Goal: Task Accomplishment & Management: Use online tool/utility

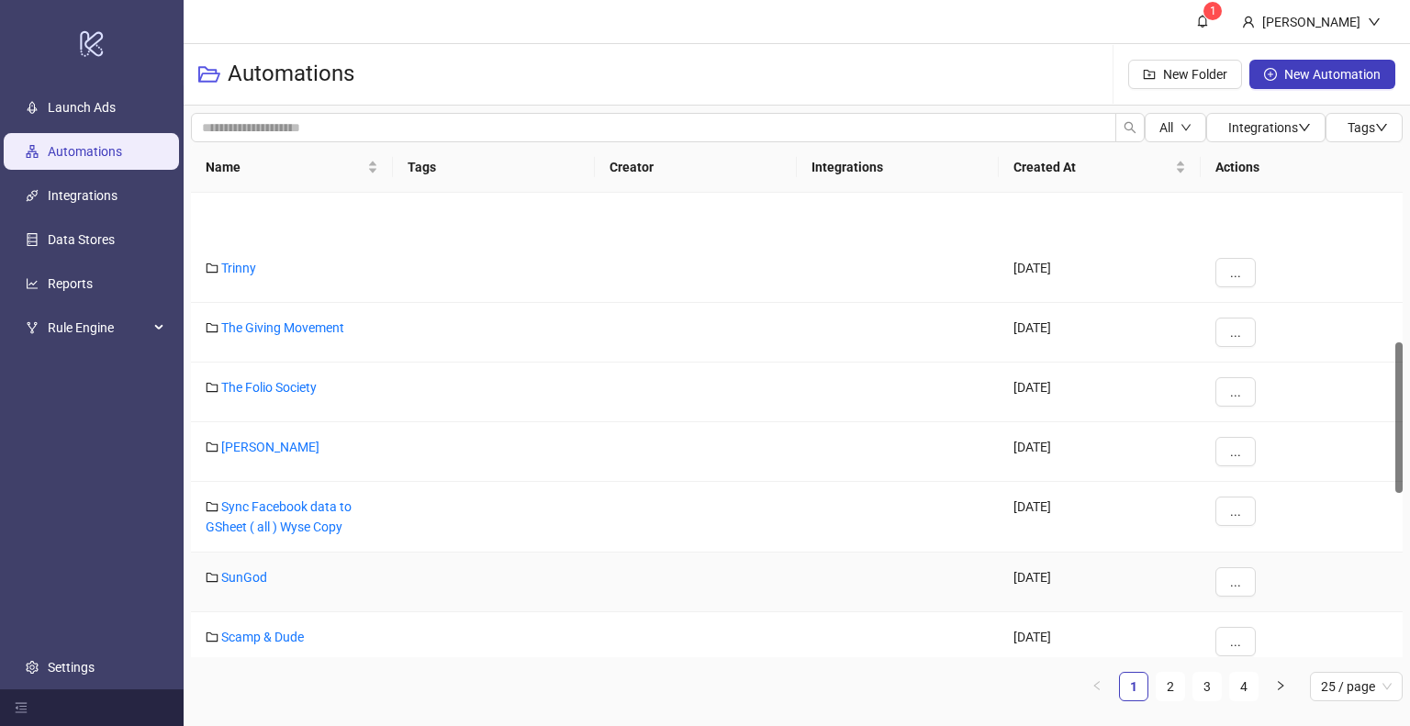
scroll to position [459, 0]
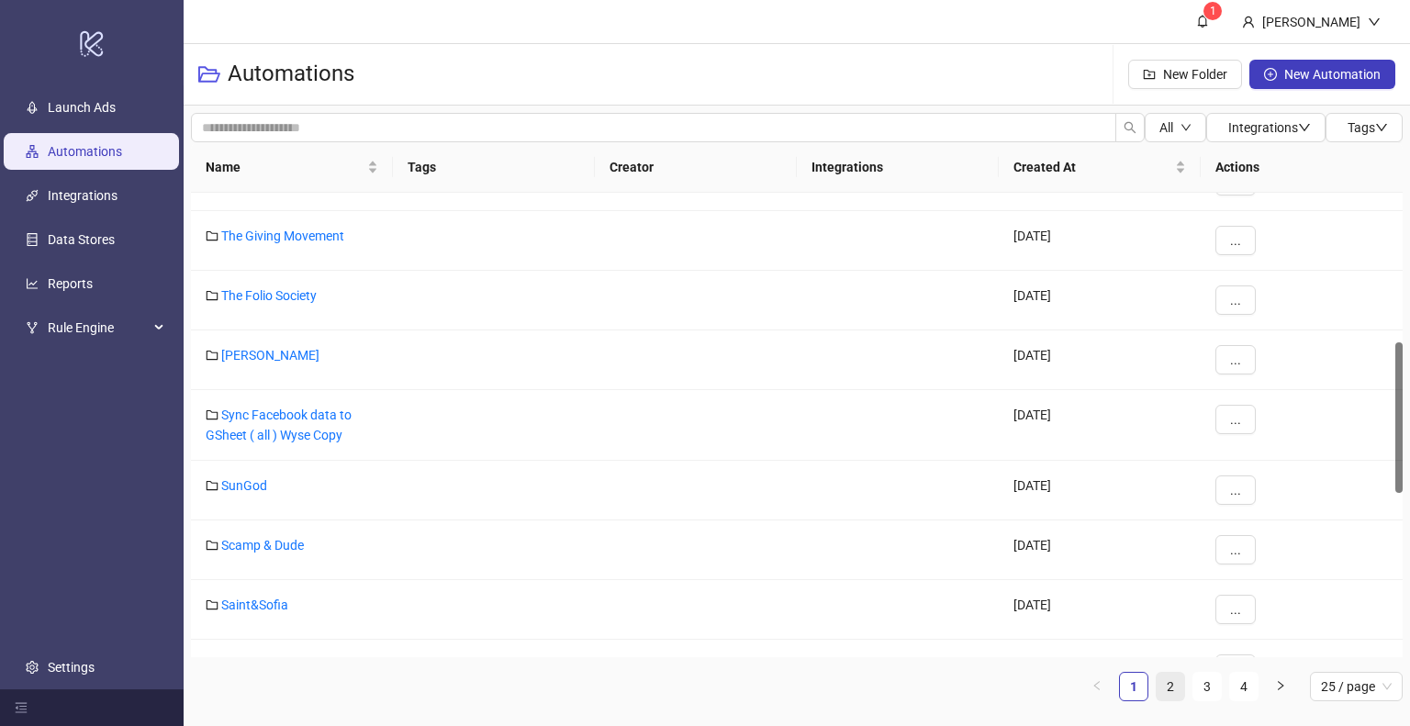
click at [1167, 686] on link "2" at bounding box center [1171, 687] width 28 height 28
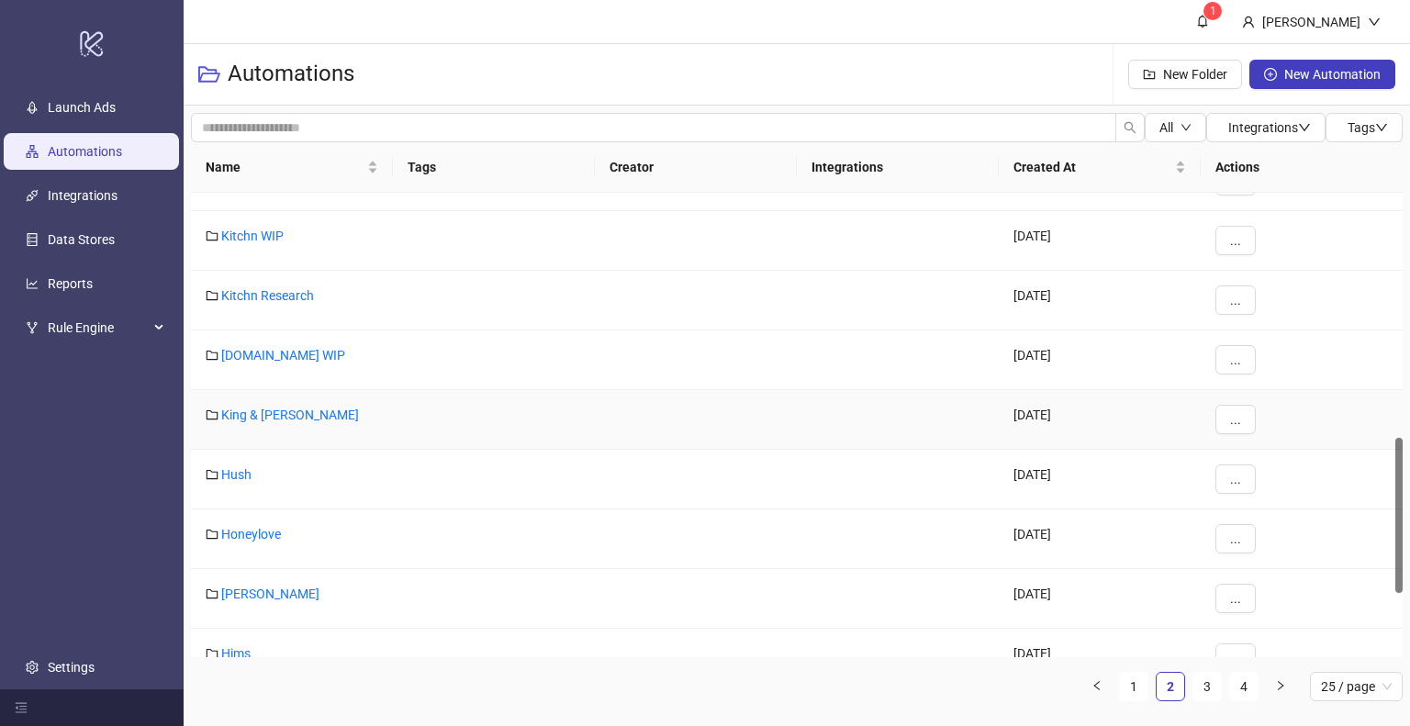
scroll to position [826, 0]
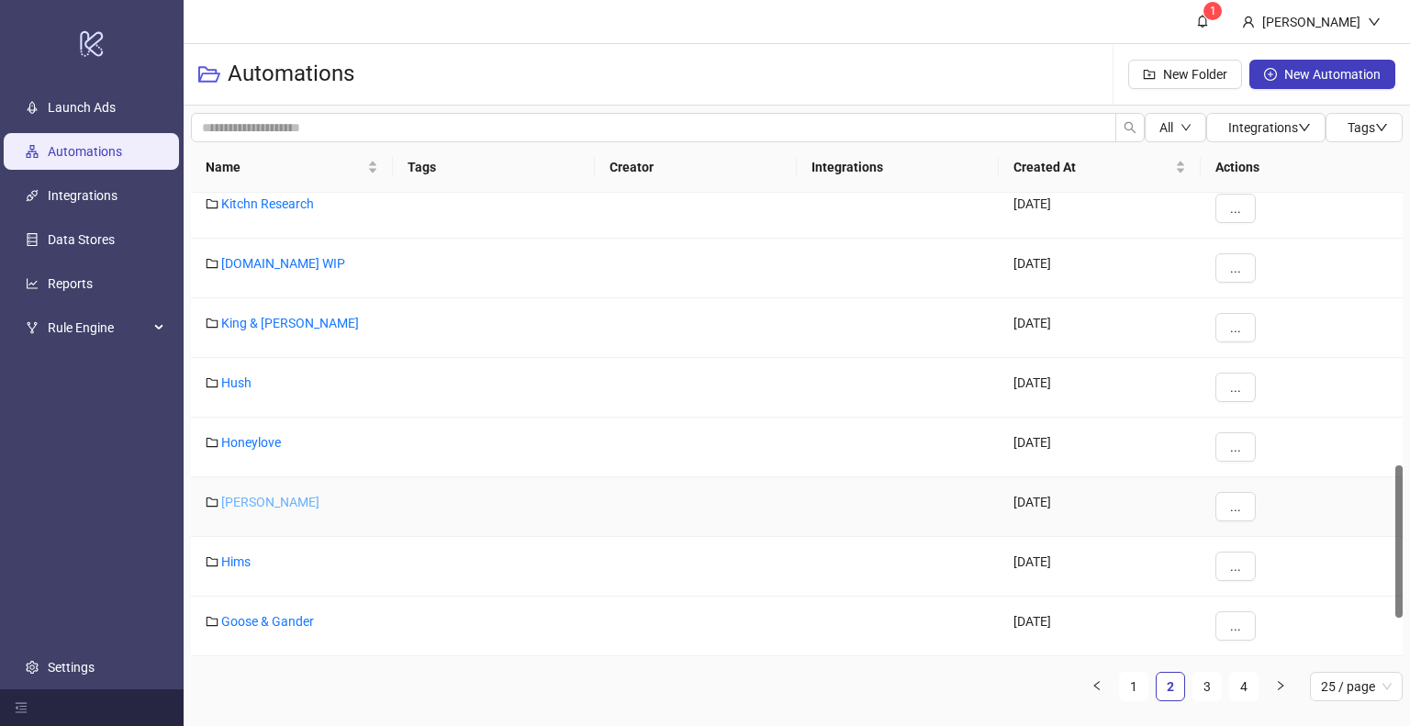
click at [242, 502] on link "[PERSON_NAME]" at bounding box center [270, 502] width 98 height 15
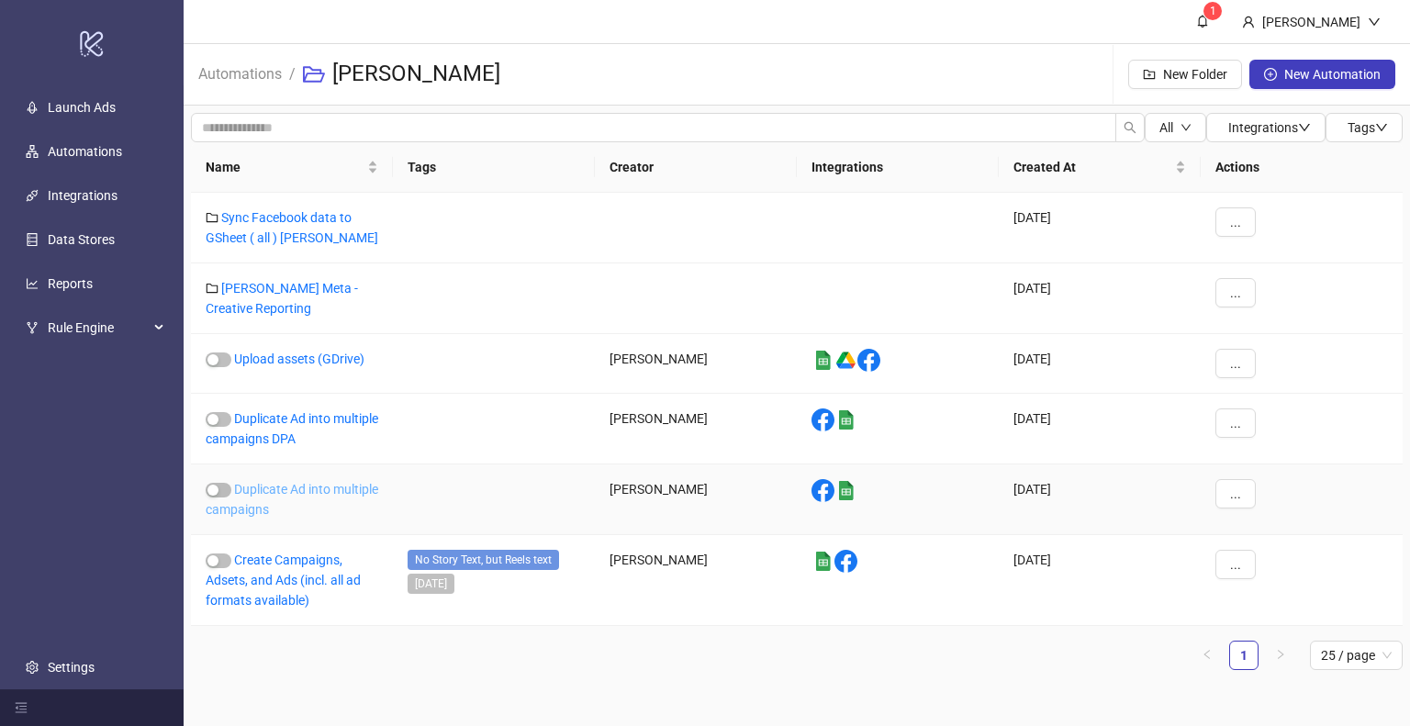
click at [287, 491] on link "Duplicate Ad into multiple campaigns" at bounding box center [292, 499] width 173 height 35
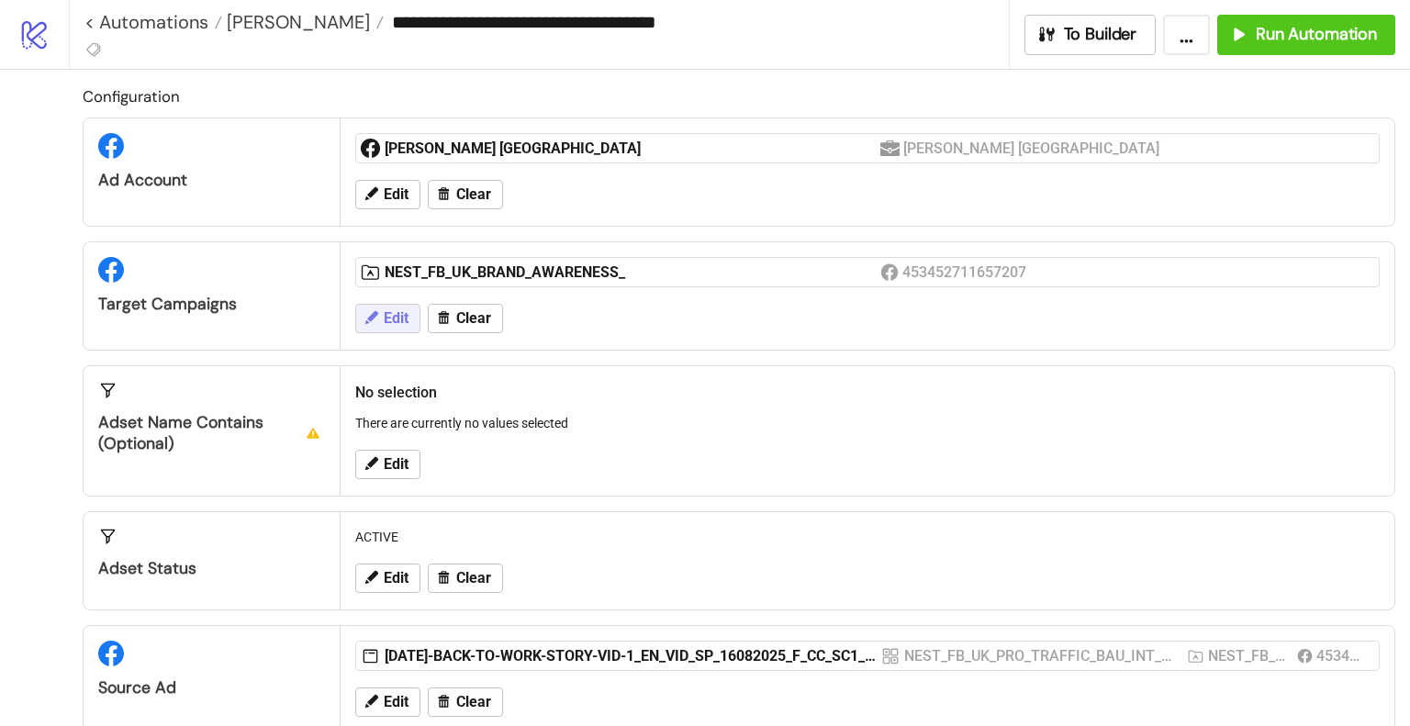
click at [386, 315] on span "Edit" at bounding box center [396, 318] width 25 height 17
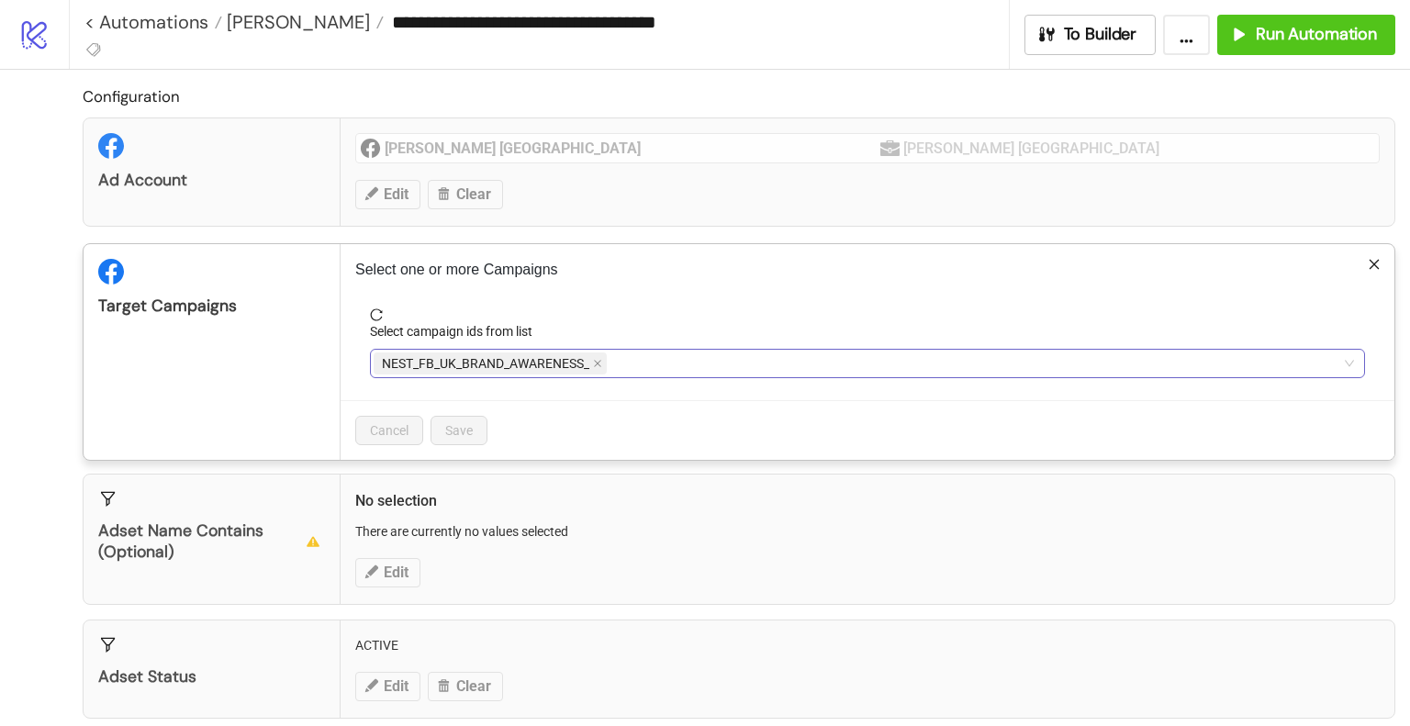
drag, startPoint x: 665, startPoint y: 346, endPoint x: 660, endPoint y: 360, distance: 14.5
click at [665, 346] on div "Select campaign ids from list" at bounding box center [867, 335] width 995 height 28
click at [648, 370] on div "NEST_FB_UK_BRAND_AWARENESS_" at bounding box center [858, 364] width 968 height 26
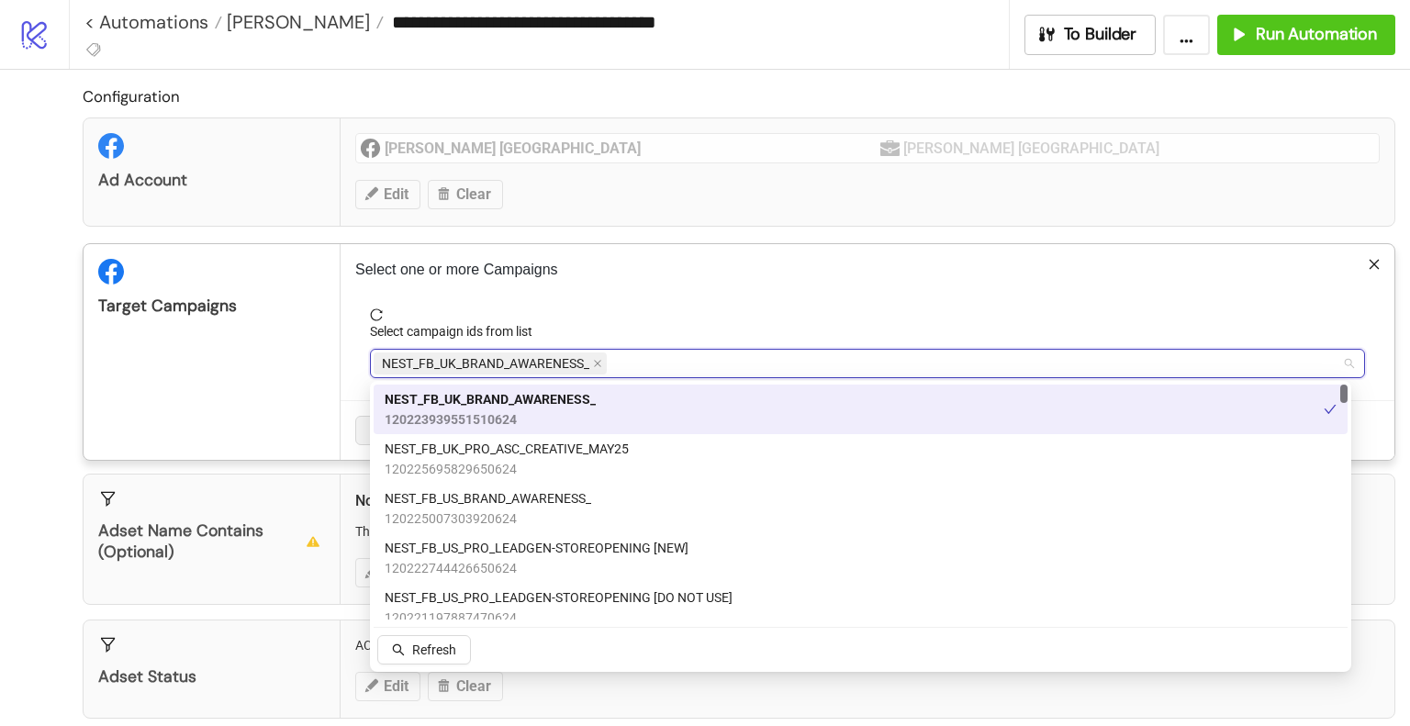
drag, startPoint x: 598, startPoint y: 363, endPoint x: 628, endPoint y: 365, distance: 29.5
click at [599, 363] on icon "close" at bounding box center [597, 363] width 9 height 9
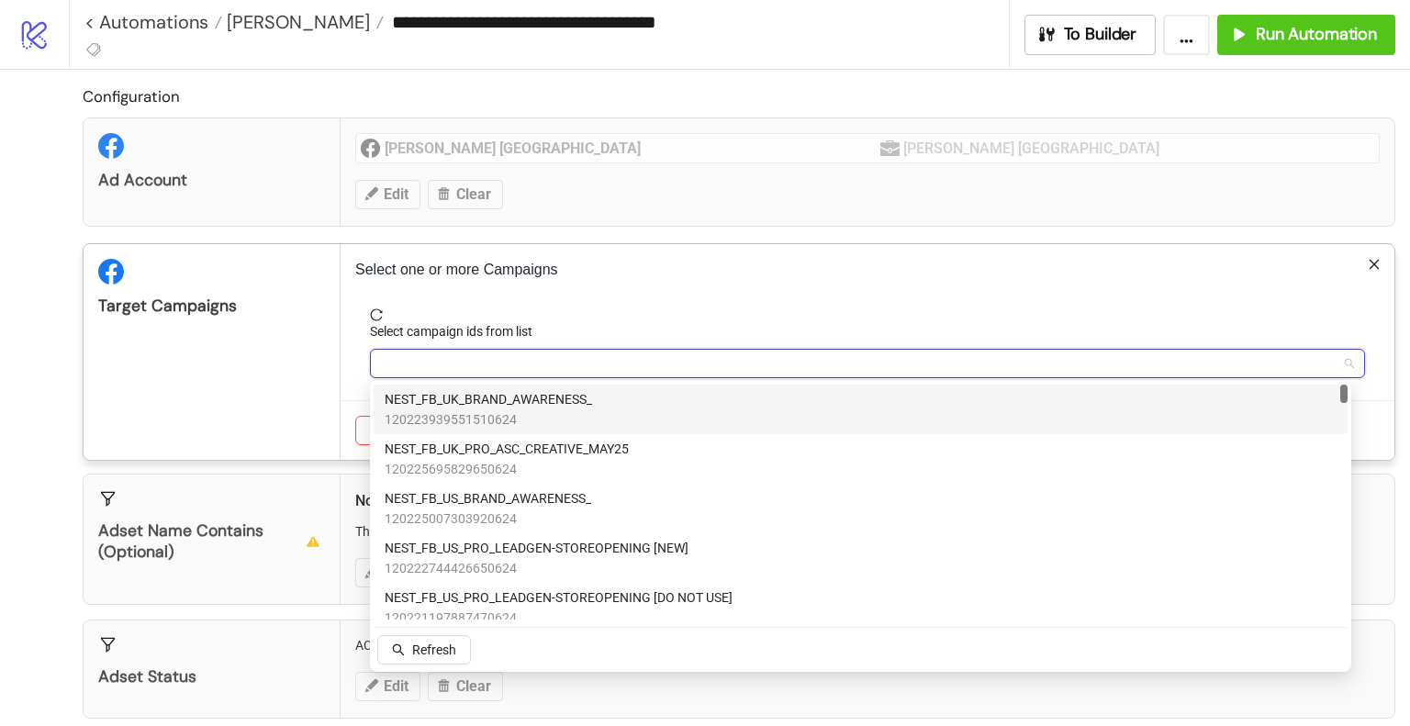
click at [628, 365] on div at bounding box center [858, 364] width 968 height 26
click at [529, 393] on span "NEST_FB_UK_PRO_TRAFFIC_" at bounding box center [468, 399] width 167 height 20
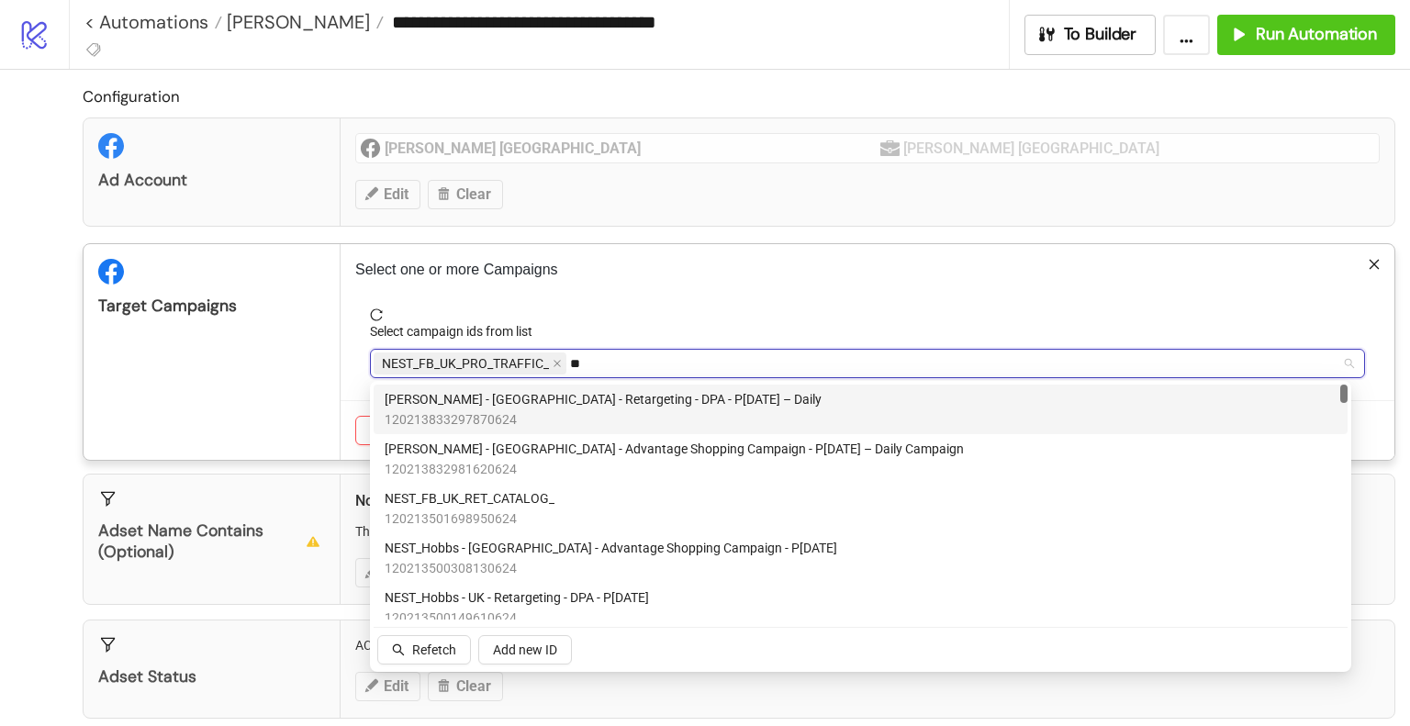
type input "*"
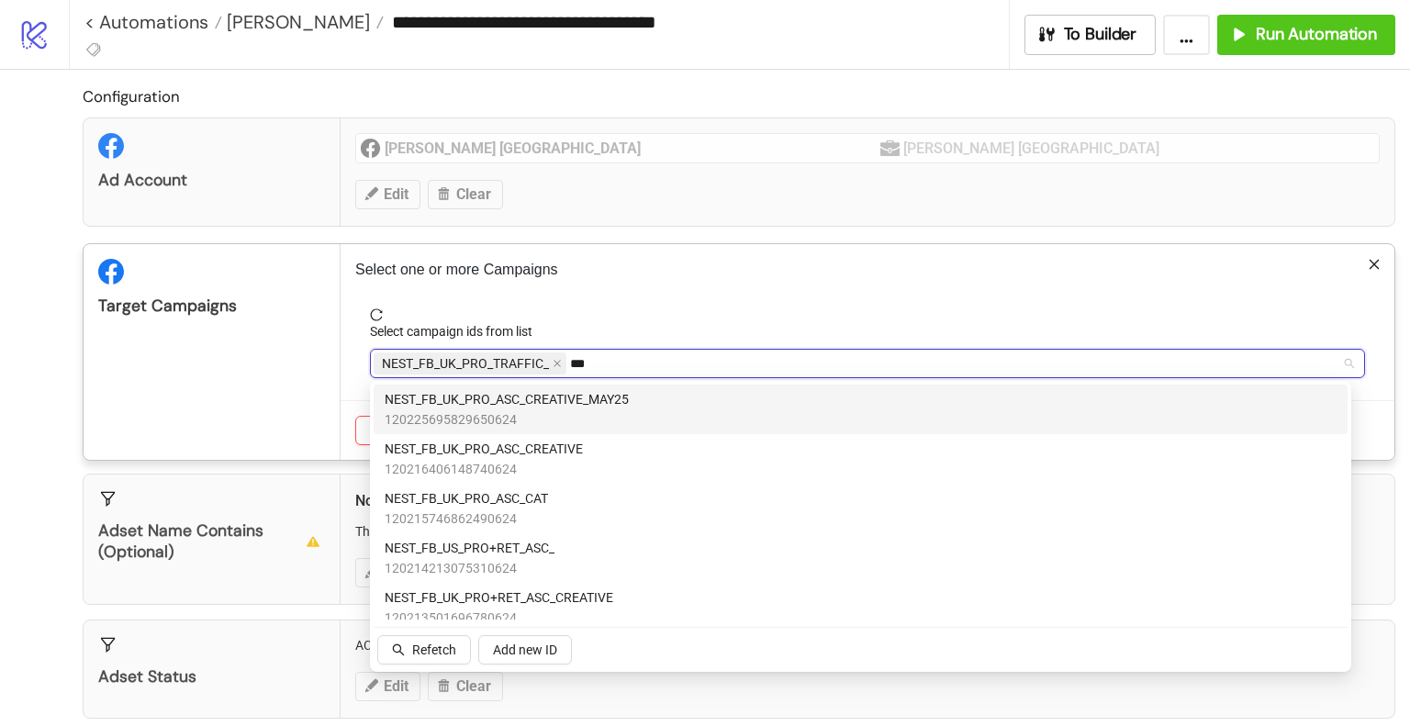
type input "***"
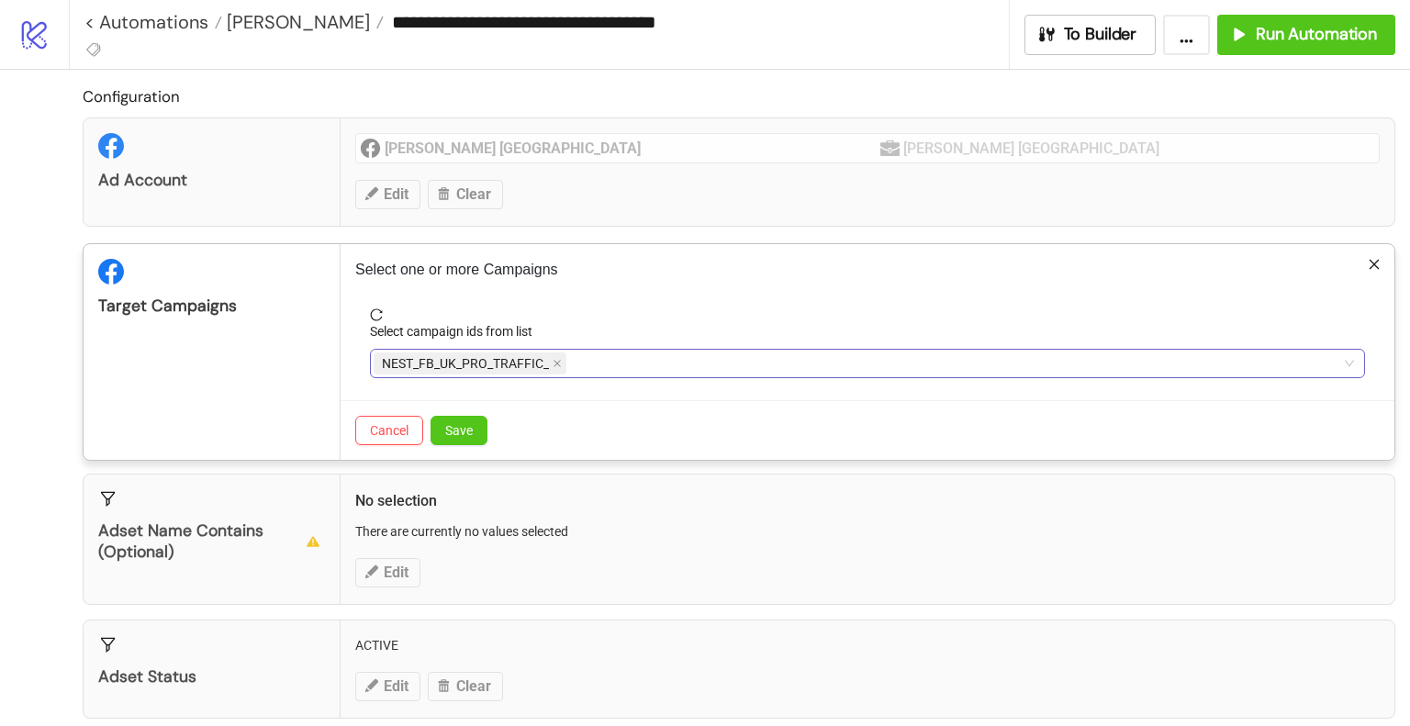
type input "***"
click at [647, 354] on div "NEST_FB_UK_PRO_TRAFFIC_ ***" at bounding box center [858, 364] width 968 height 26
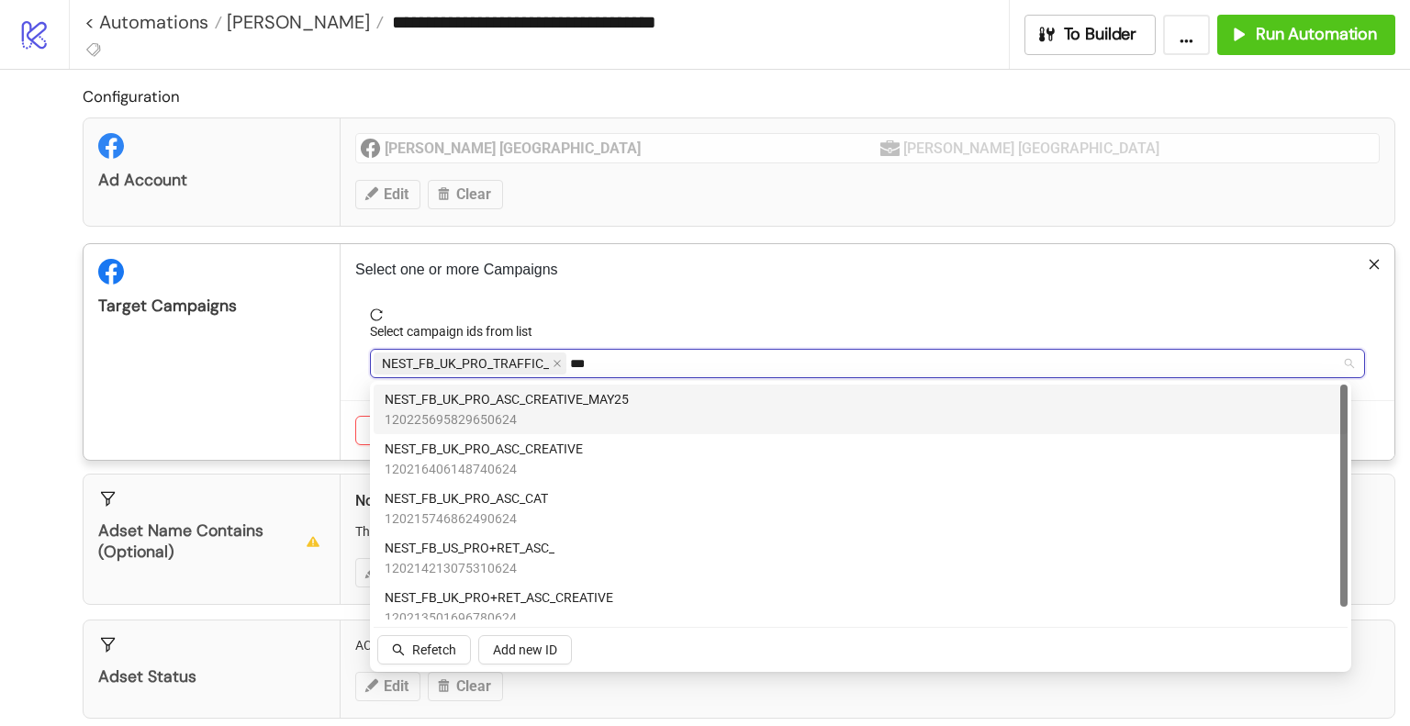
click at [608, 417] on span "120225695829650624" at bounding box center [507, 419] width 244 height 20
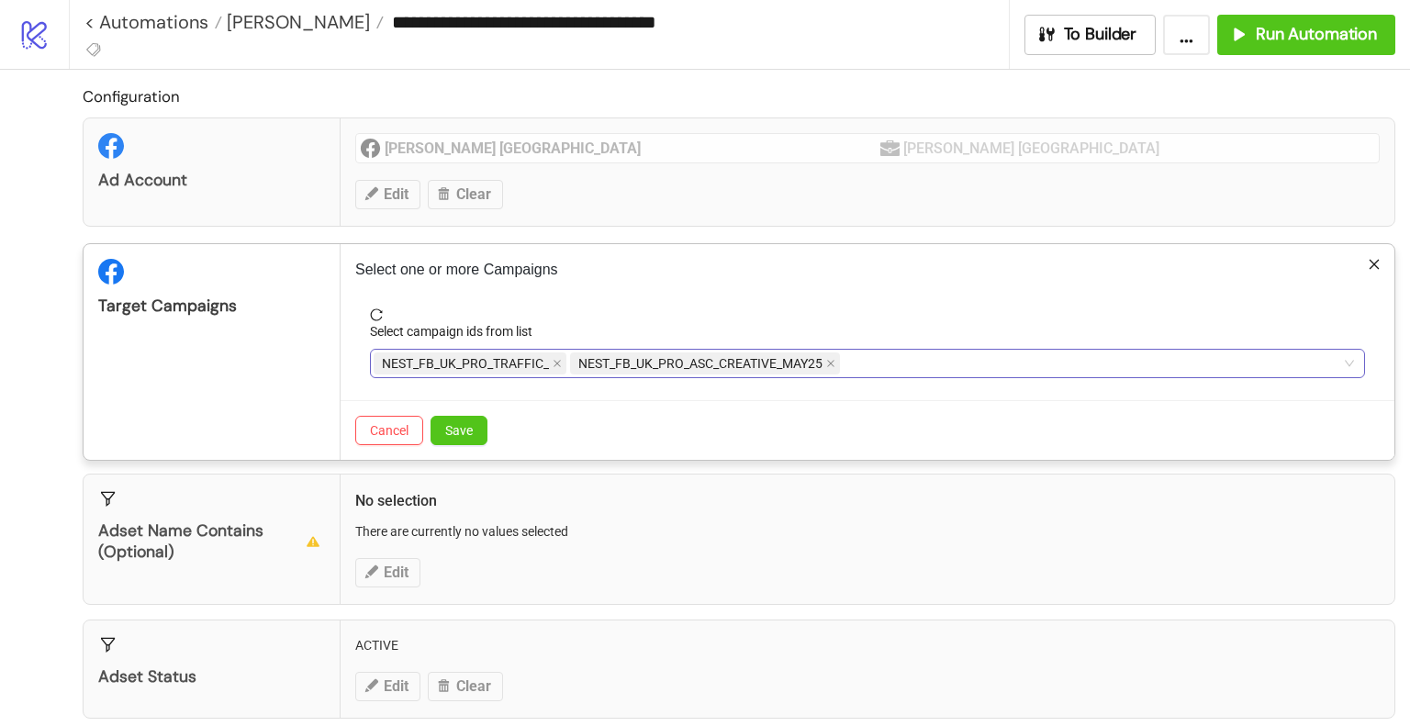
click at [900, 370] on div "NEST_FB_UK_PRO_TRAFFIC_ NEST_FB_UK_PRO_ASC_CREATIVE_MAY25 ***" at bounding box center [858, 364] width 968 height 26
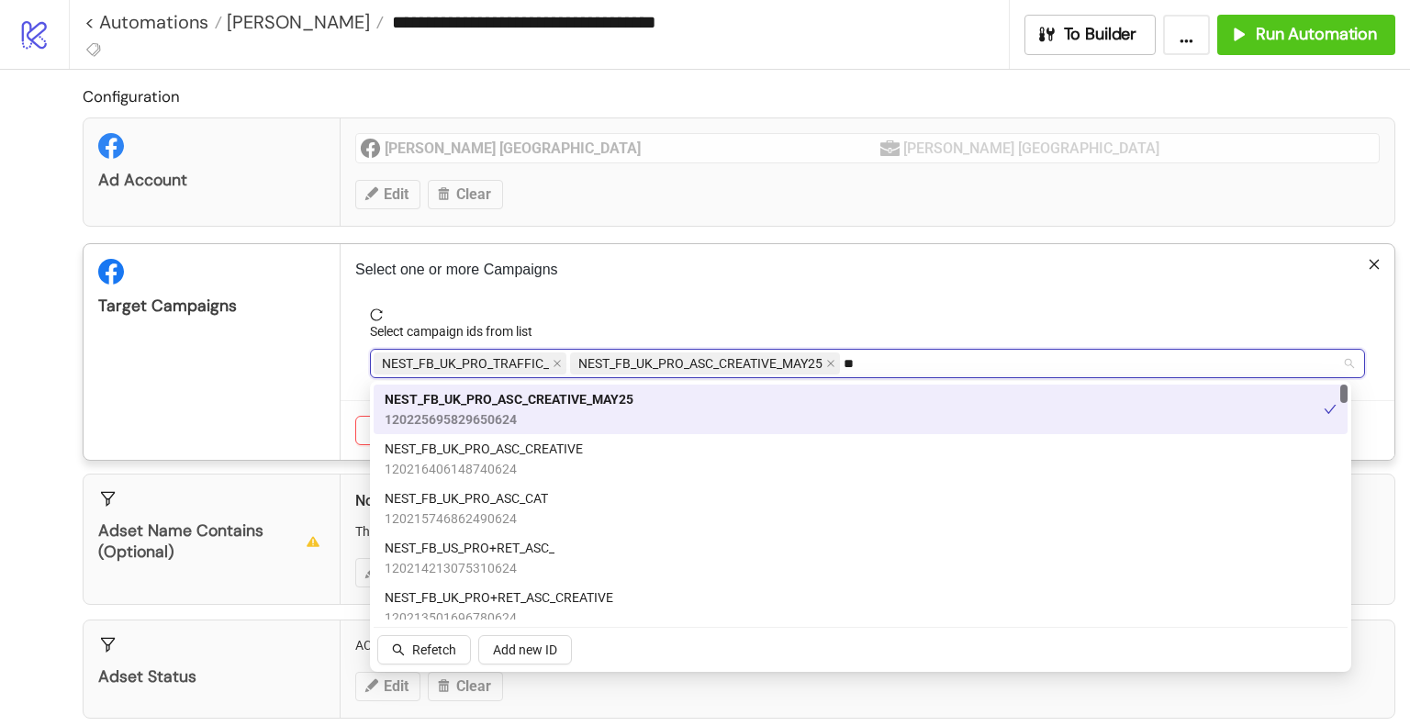
type input "*"
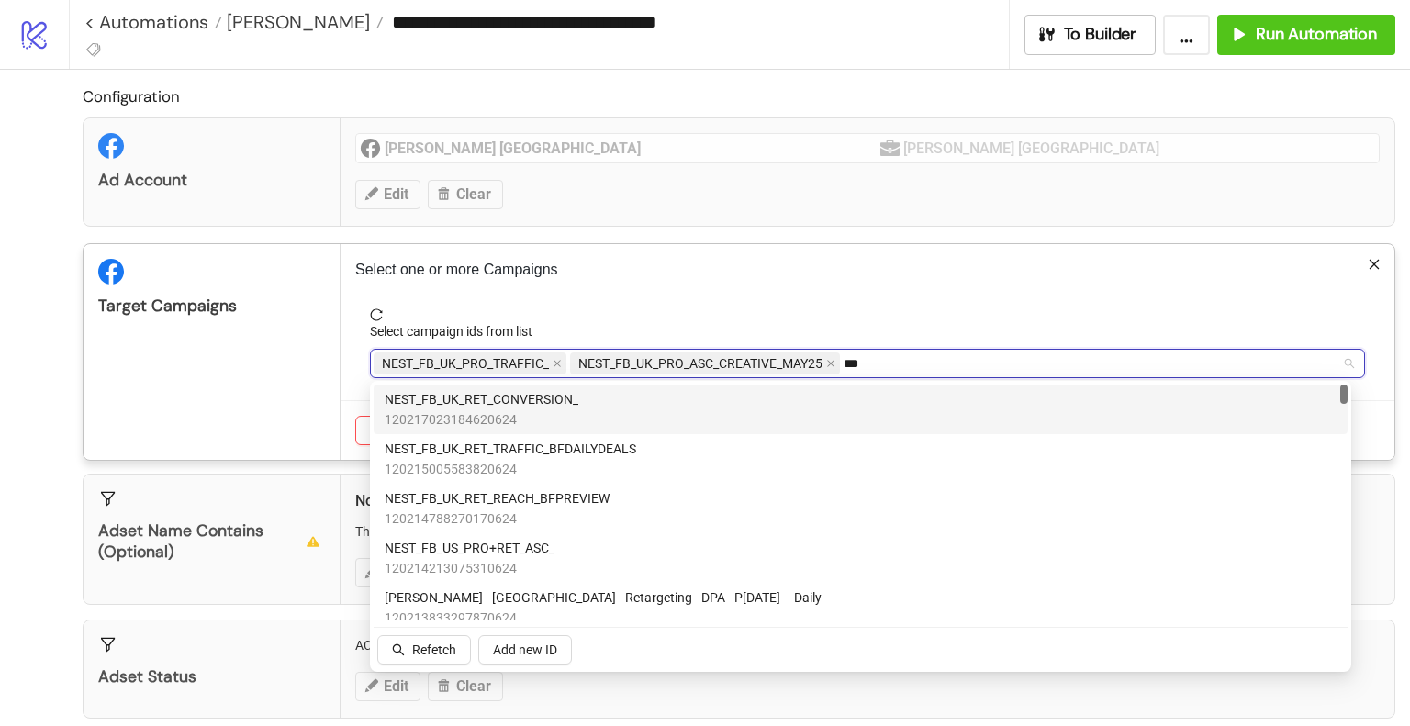
click at [617, 403] on div "NEST_FB_UK_RET_CONVERSION_ 120217023184620624" at bounding box center [861, 409] width 952 height 40
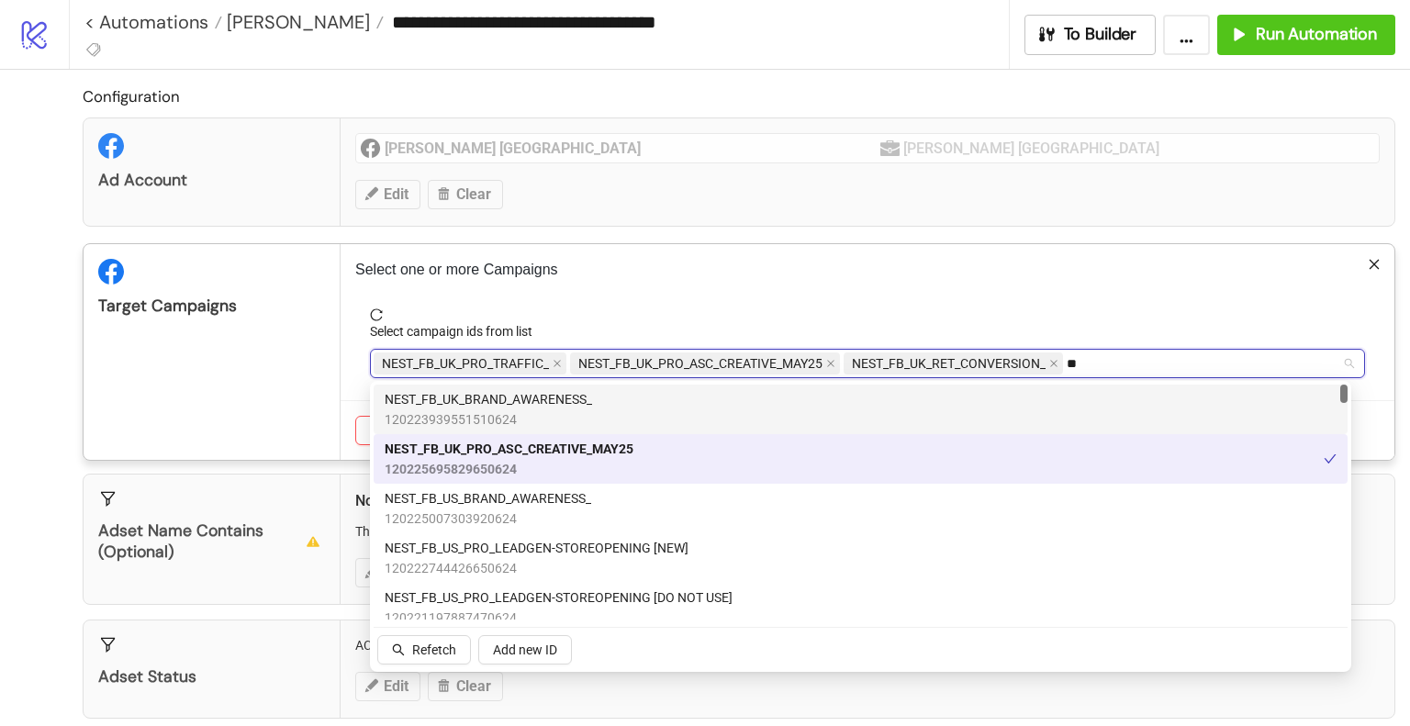
type input "*"
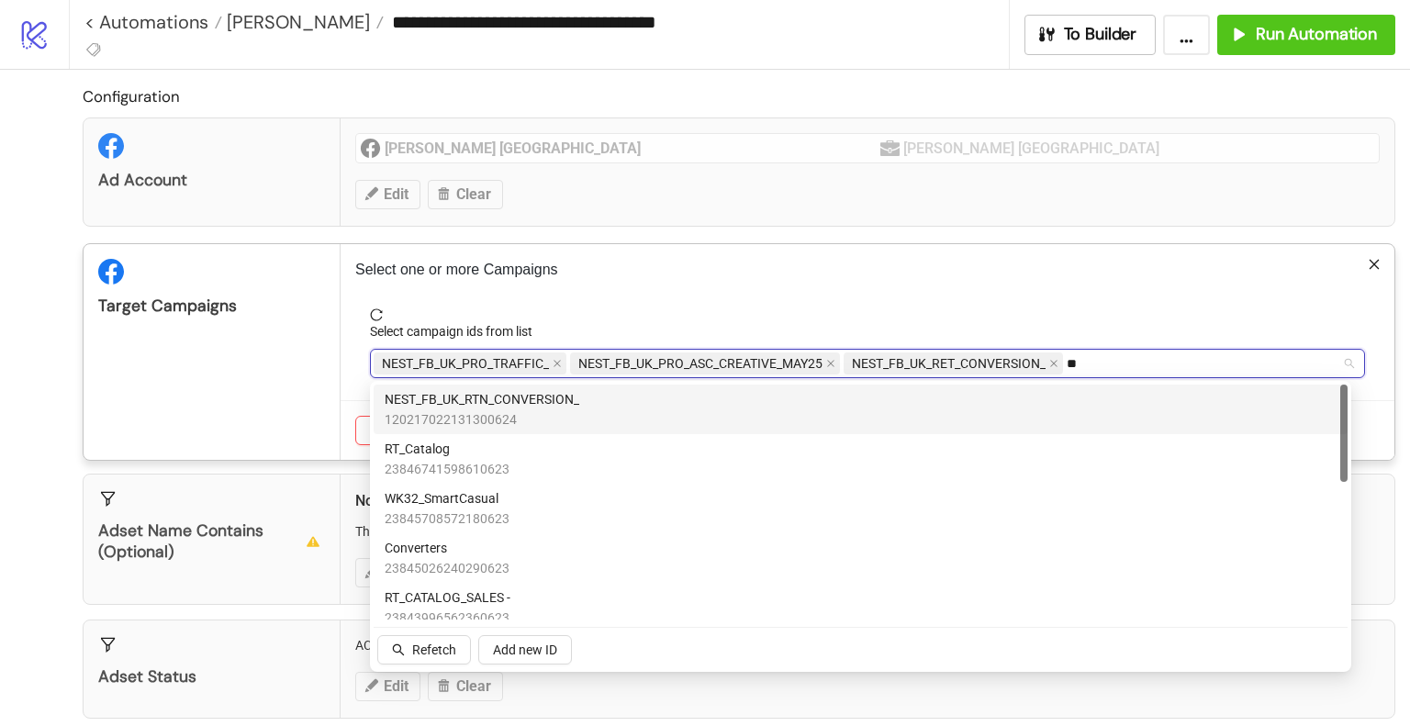
type input "***"
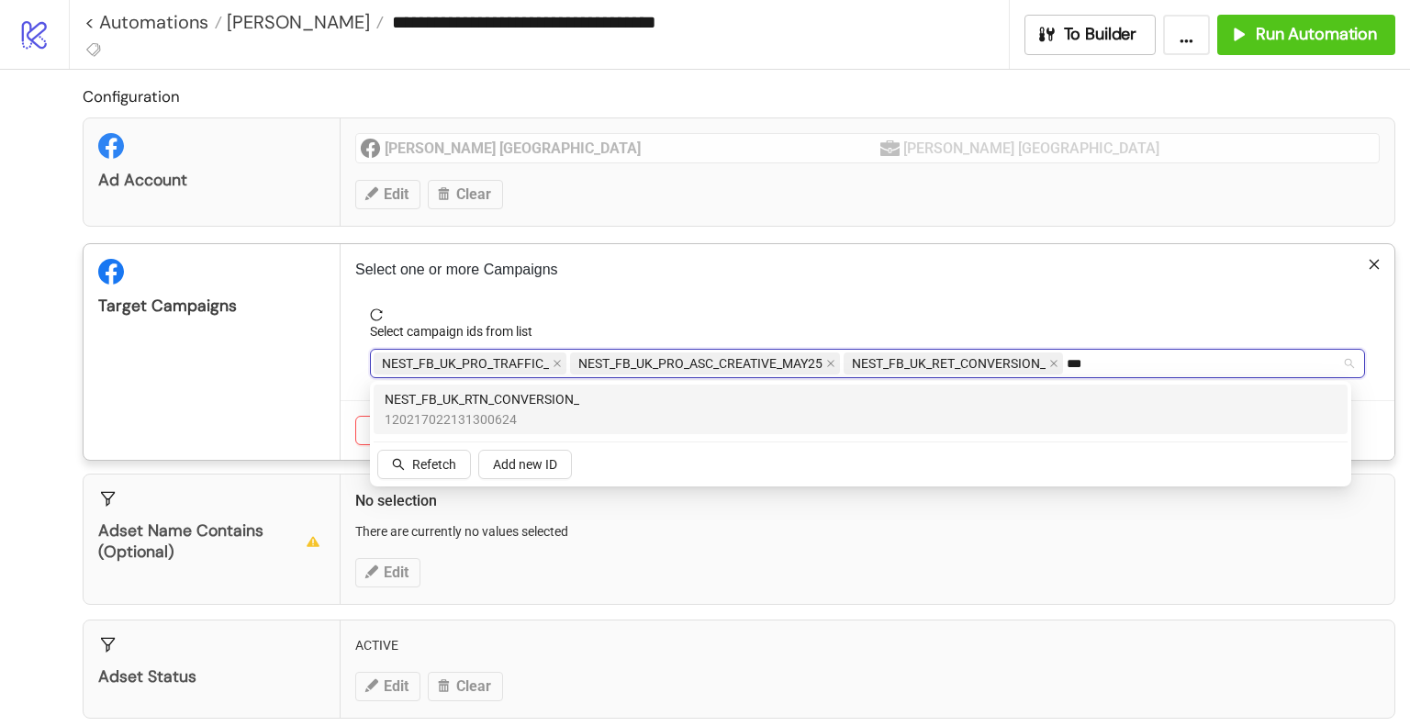
drag, startPoint x: 584, startPoint y: 403, endPoint x: 488, endPoint y: 411, distance: 95.8
click at [579, 407] on div "NEST_FB_UK_RTN_CONVERSION_ 120217022131300624" at bounding box center [861, 409] width 952 height 40
click at [268, 389] on div "Target Campaigns" at bounding box center [212, 352] width 257 height 216
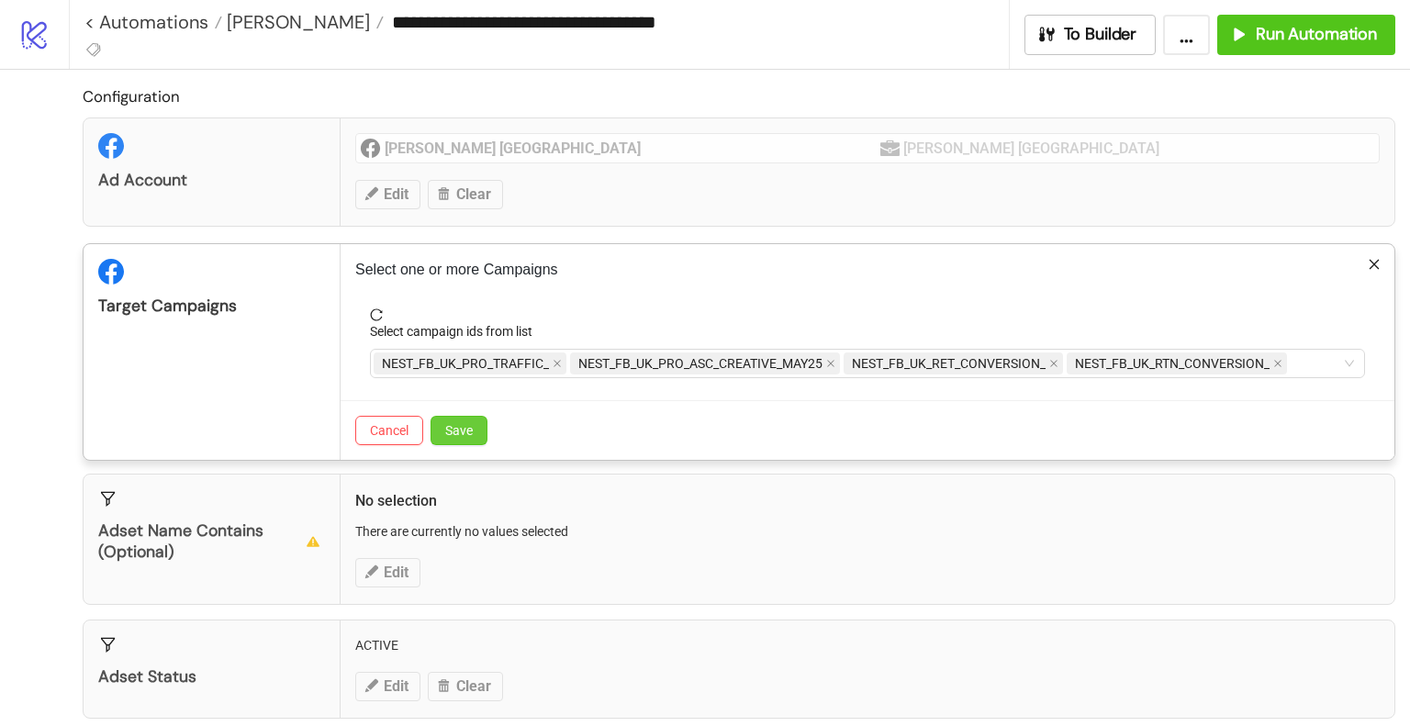
click at [459, 426] on span "Save" at bounding box center [459, 430] width 28 height 15
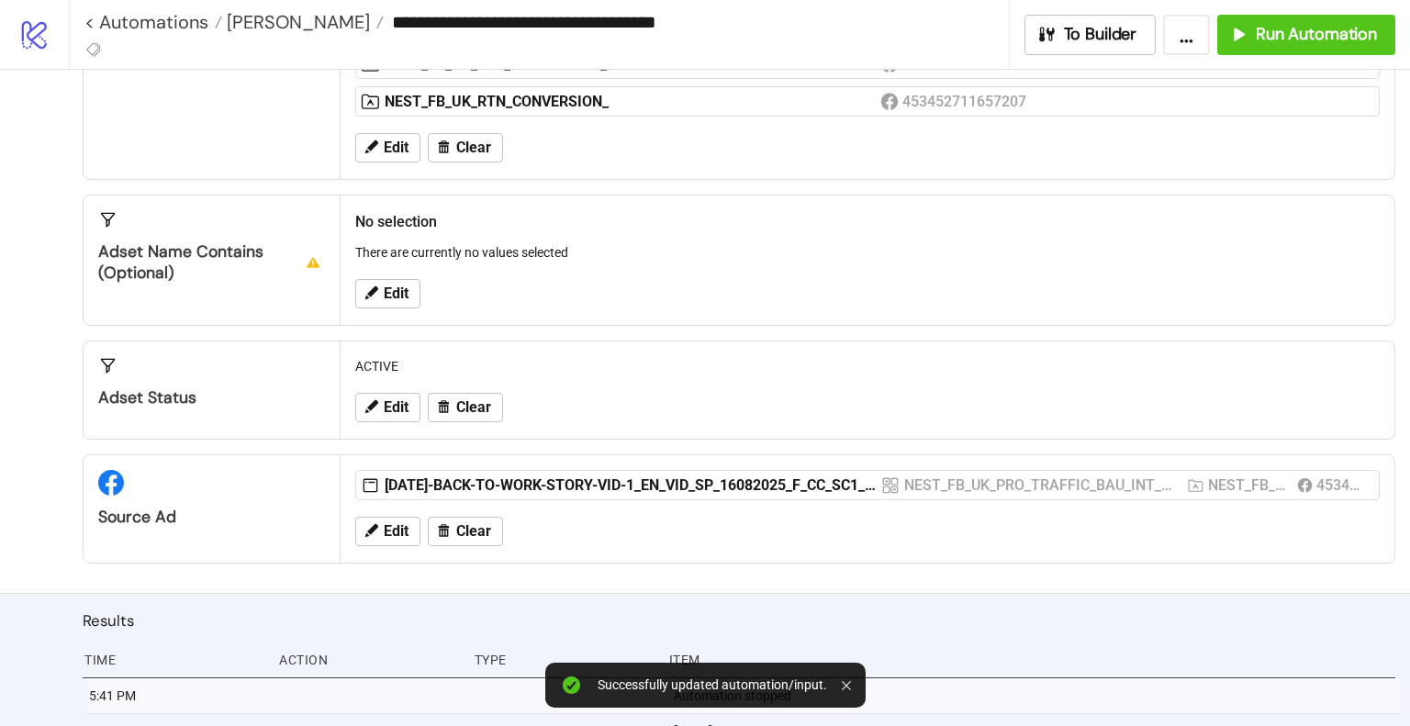
scroll to position [386, 0]
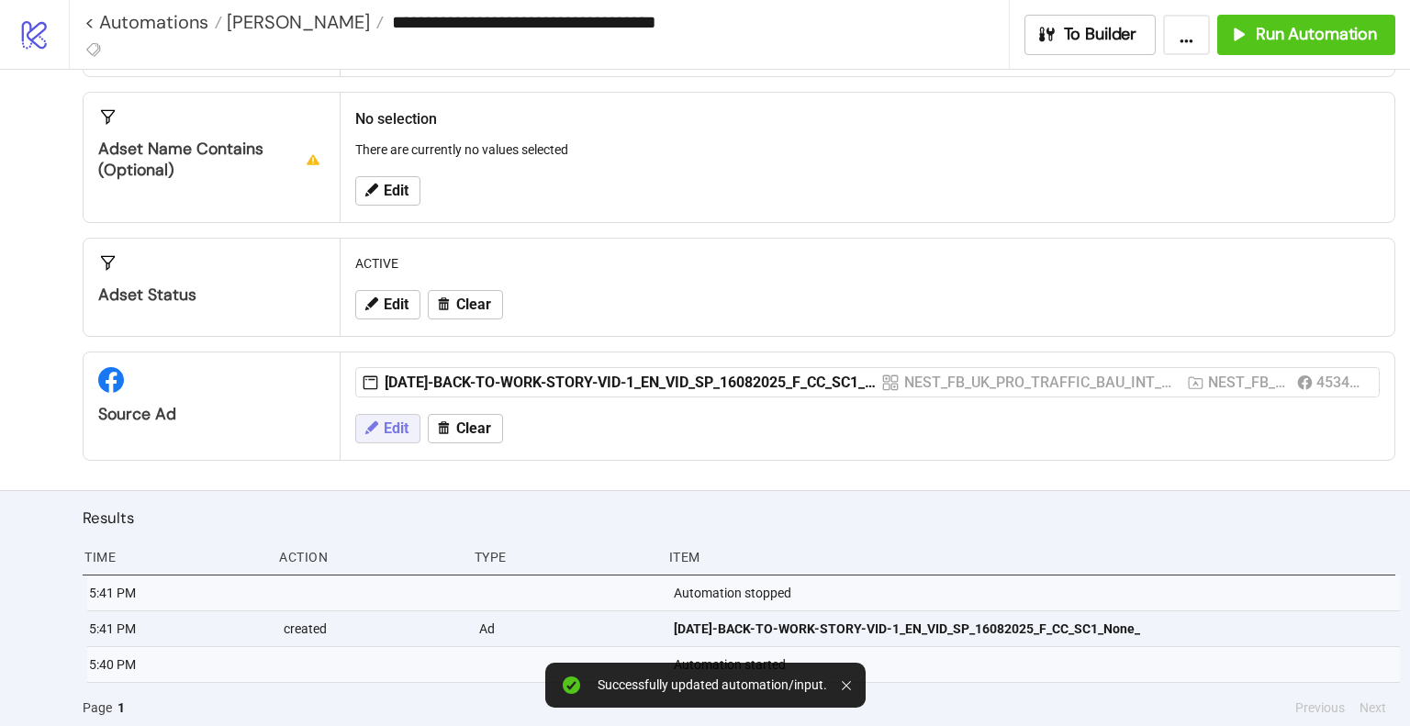
click at [389, 420] on span "Edit" at bounding box center [396, 428] width 25 height 17
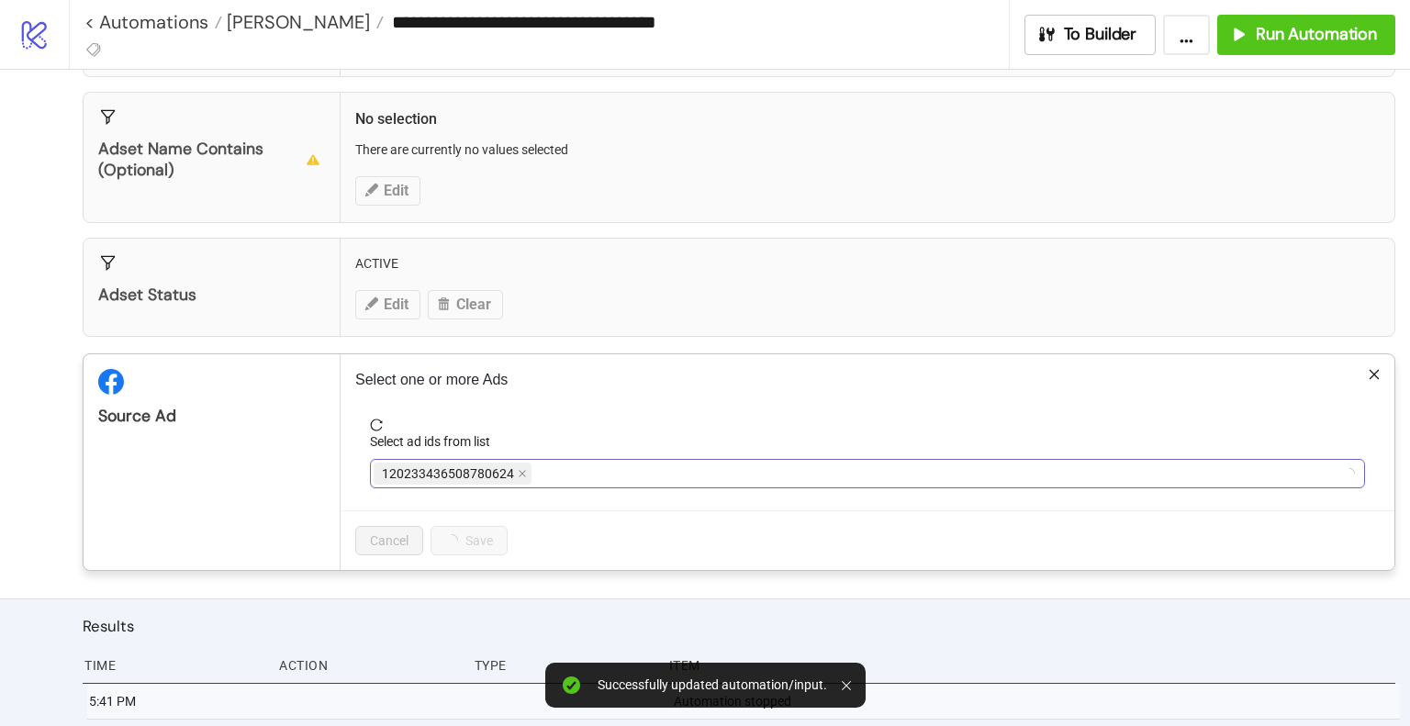
click at [952, 461] on div "120233436508780624" at bounding box center [858, 474] width 968 height 26
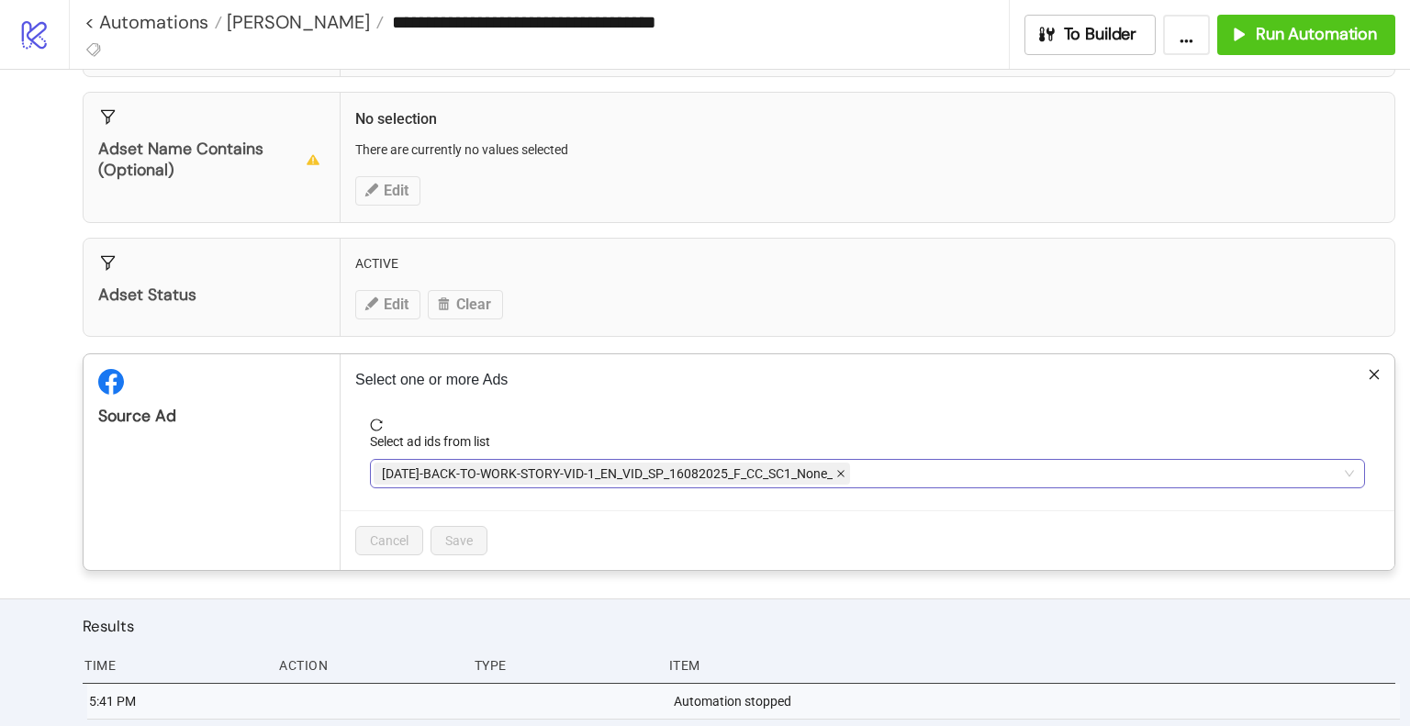
click at [842, 470] on icon "close" at bounding box center [840, 473] width 7 height 7
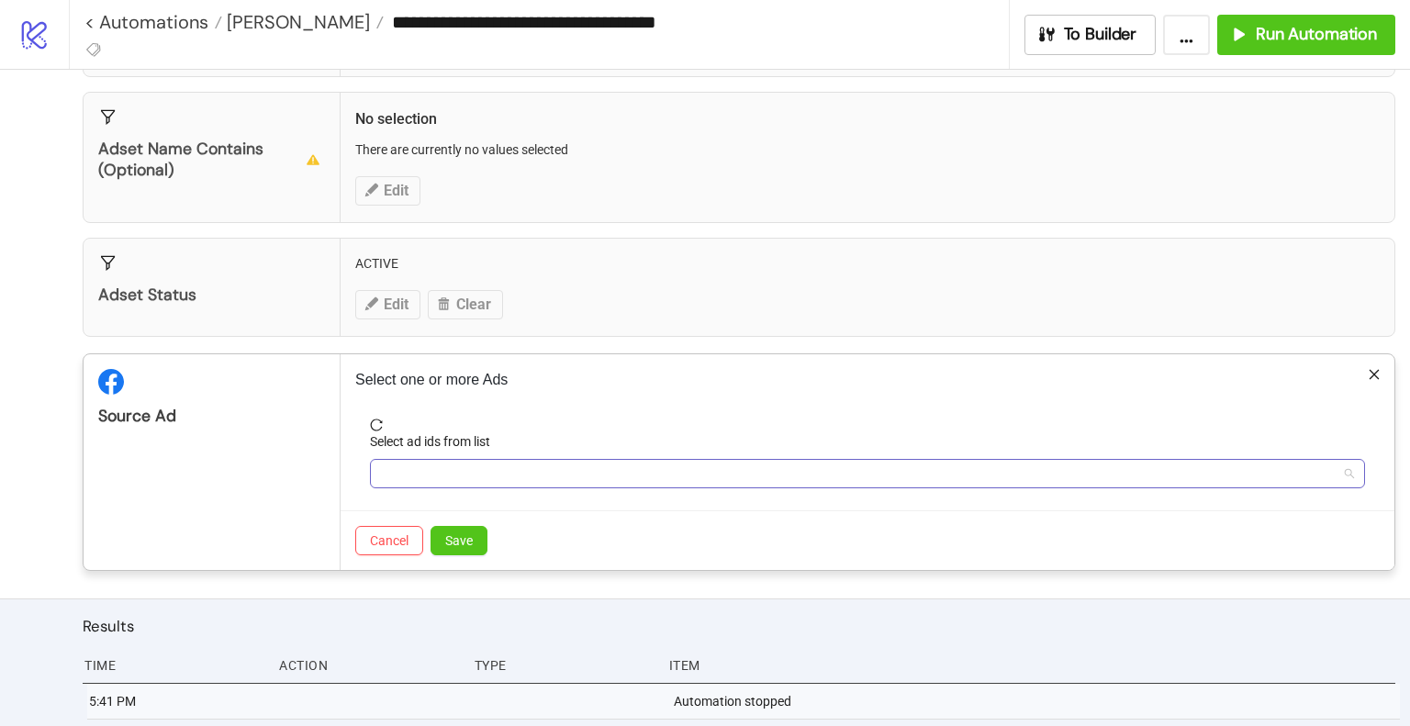
click at [844, 467] on div at bounding box center [858, 474] width 968 height 26
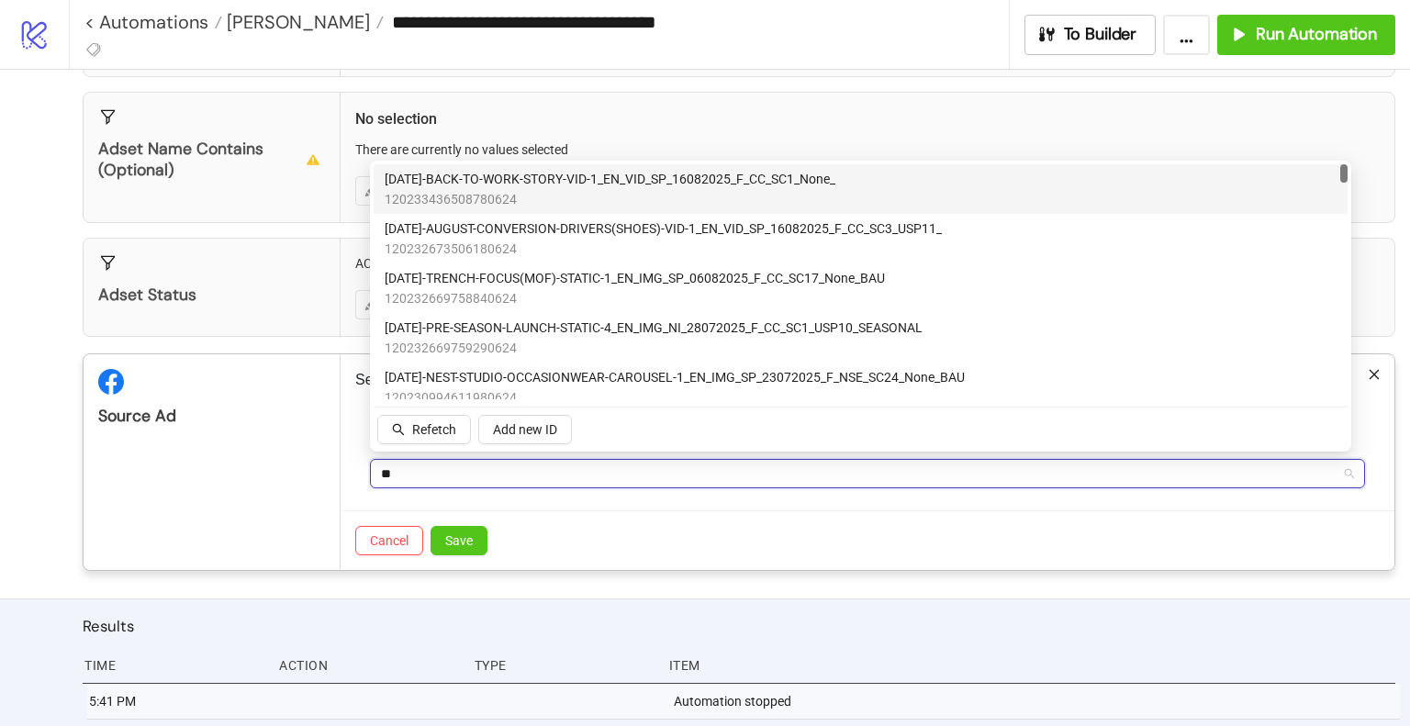
type input "*"
type input "****"
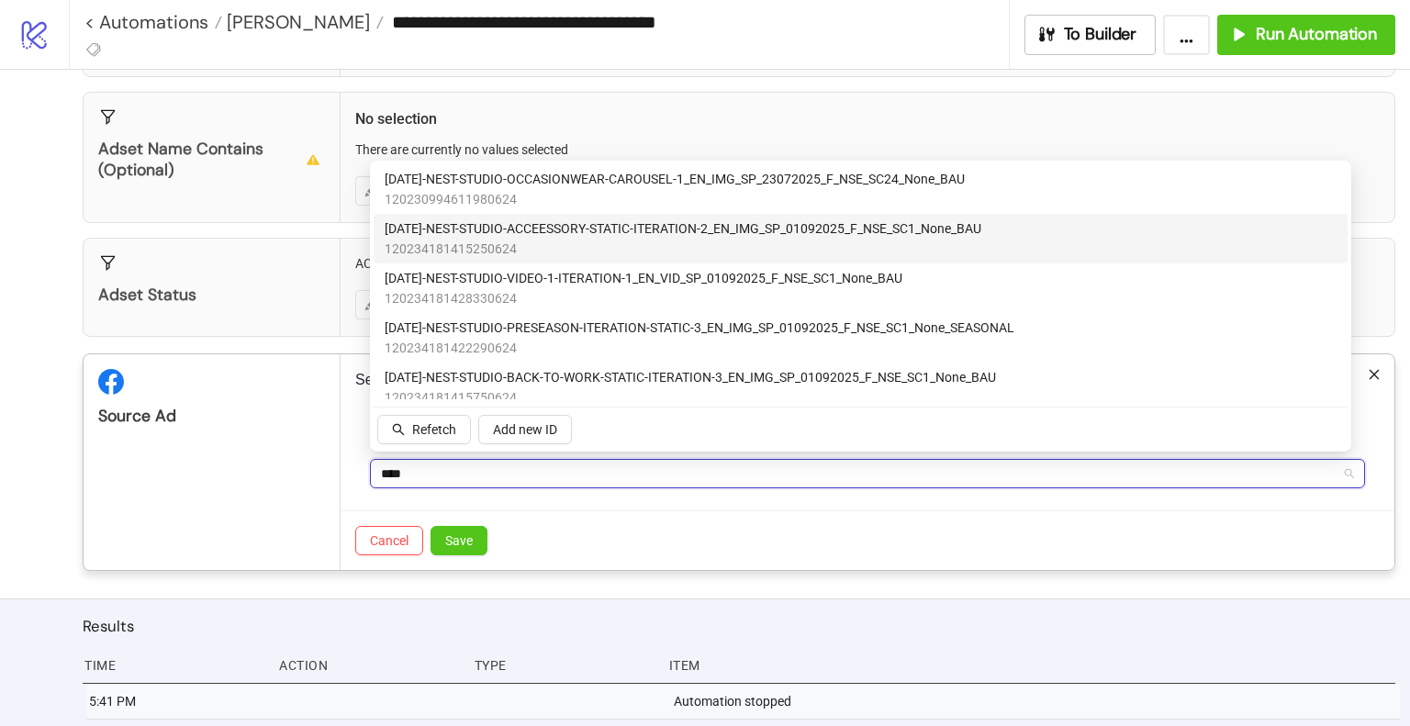
click at [834, 239] on span "120234181415250624" at bounding box center [683, 249] width 597 height 20
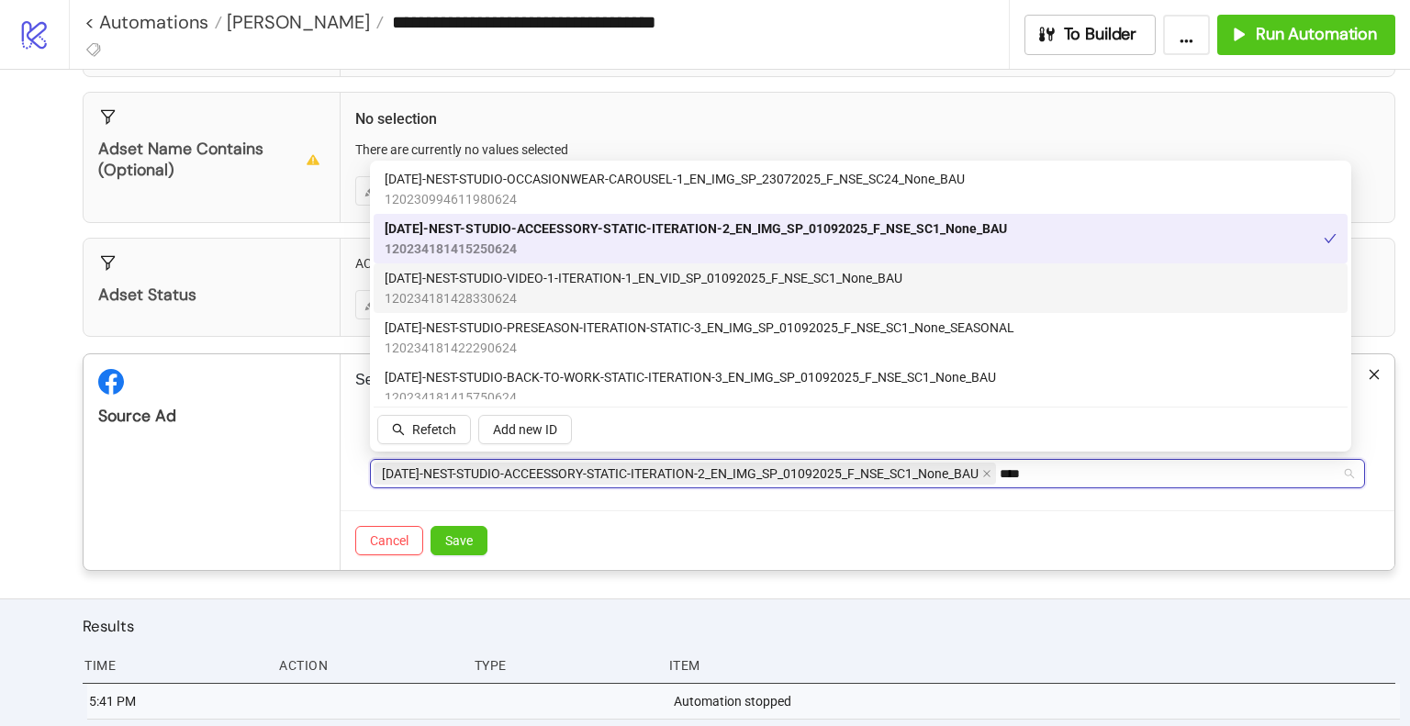
click at [836, 282] on span "[DATE]-NEST-STUDIO-VIDEO-1-ITERATION-1_EN_VID_SP_01092025_F_NSE_SC1_None_BAU" at bounding box center [644, 278] width 518 height 20
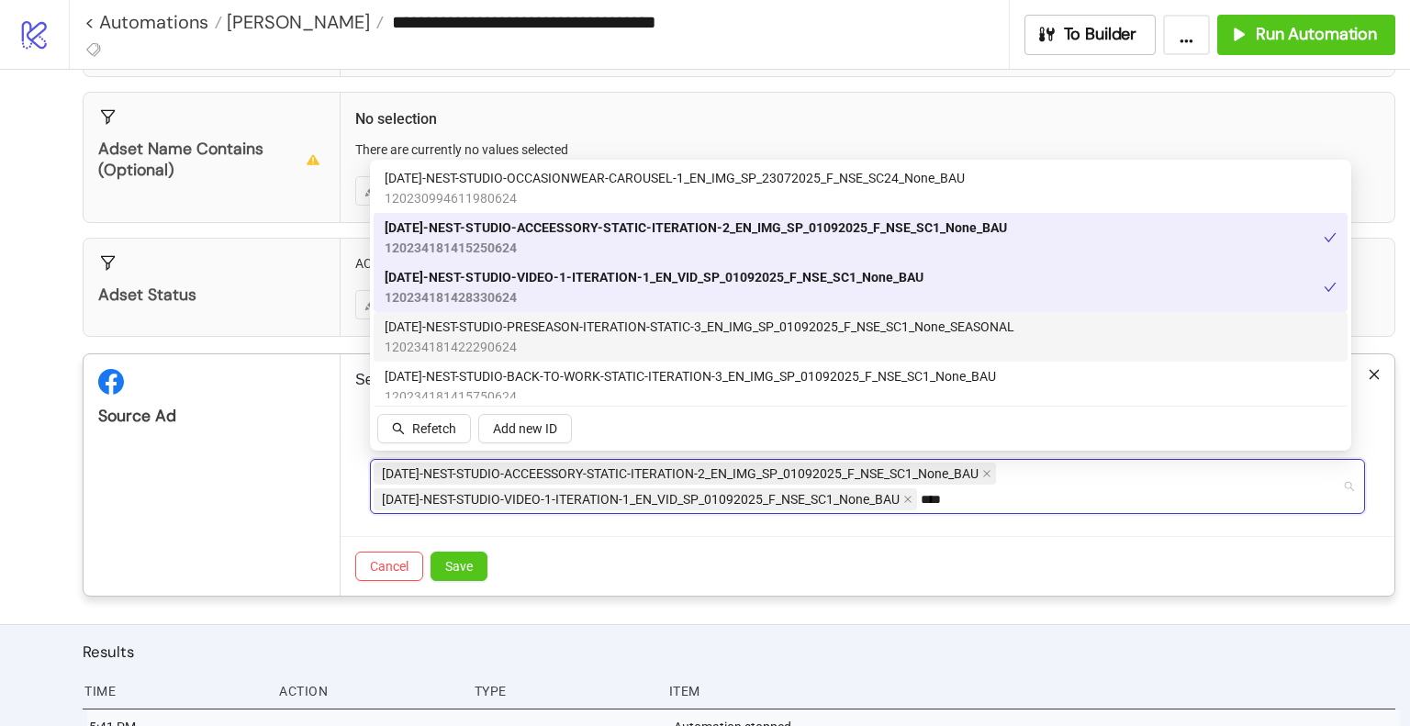
click at [797, 335] on span "[DATE]-NEST-STUDIO-PRESEASON-ITERATION-STATIC-3_EN_IMG_SP_01092025_F_NSE_SC1_No…" at bounding box center [700, 327] width 630 height 20
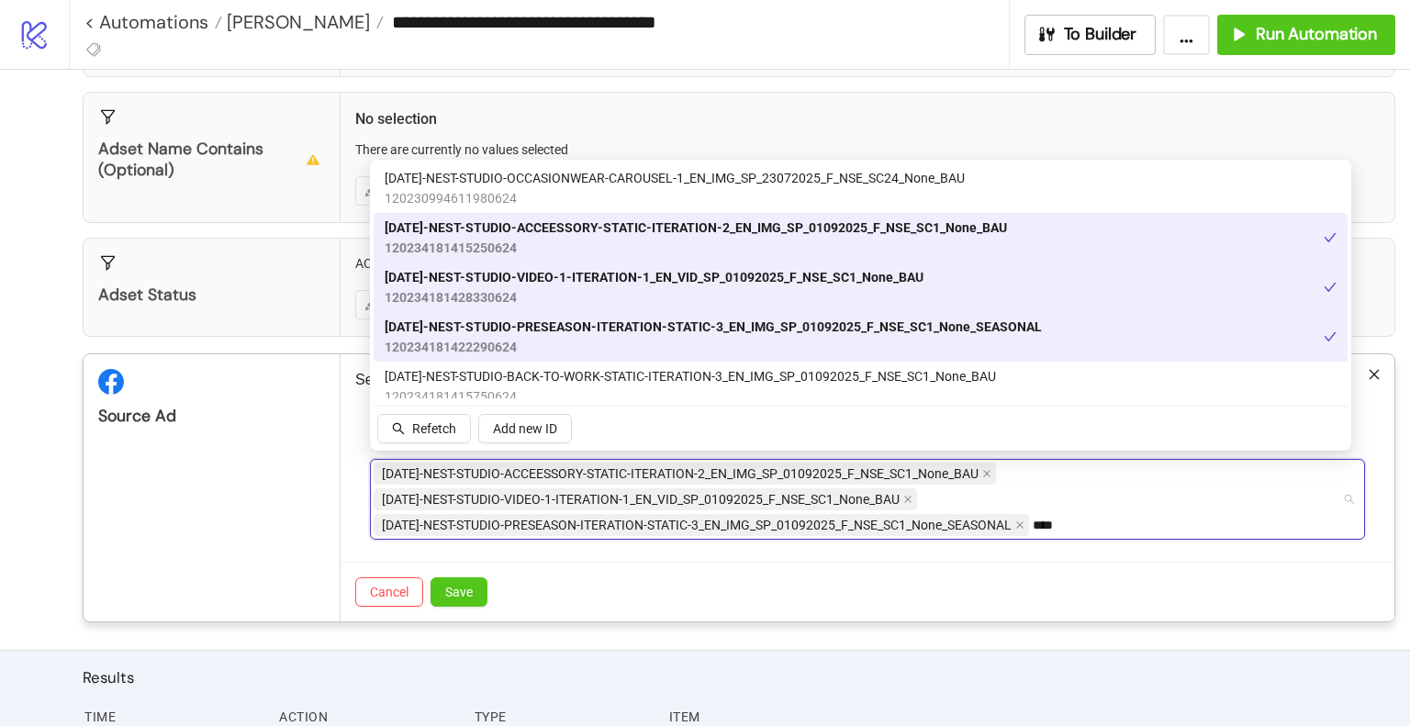
scroll to position [92, 0]
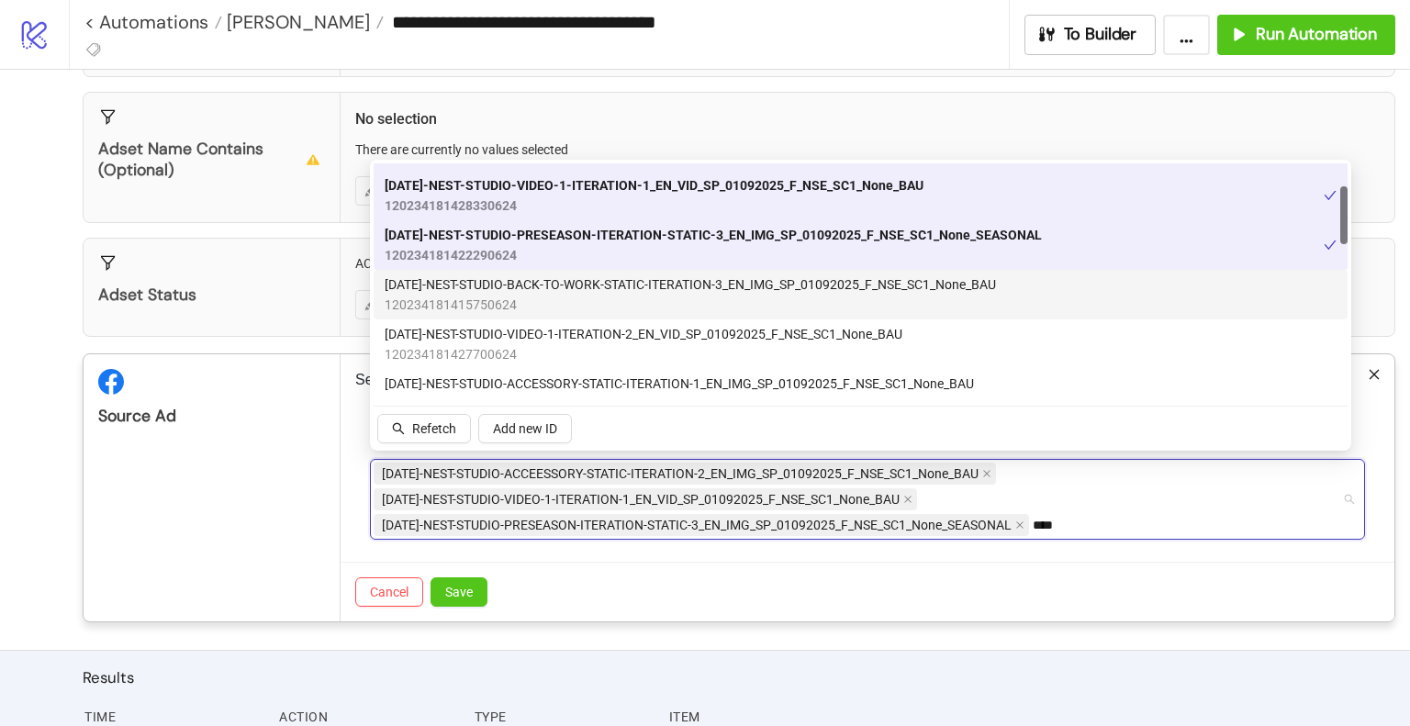
click at [690, 305] on span "120234181415750624" at bounding box center [690, 305] width 611 height 20
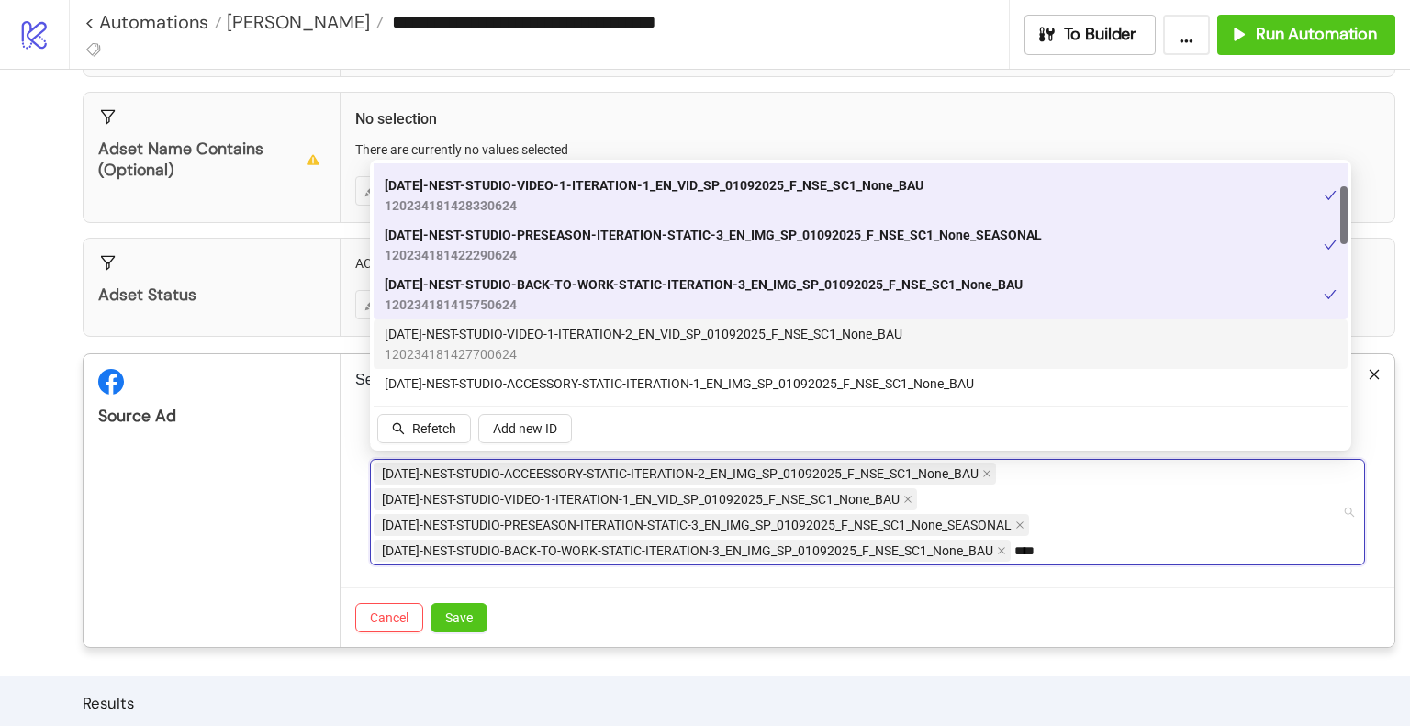
click at [654, 350] on span "120234181427700624" at bounding box center [644, 354] width 518 height 20
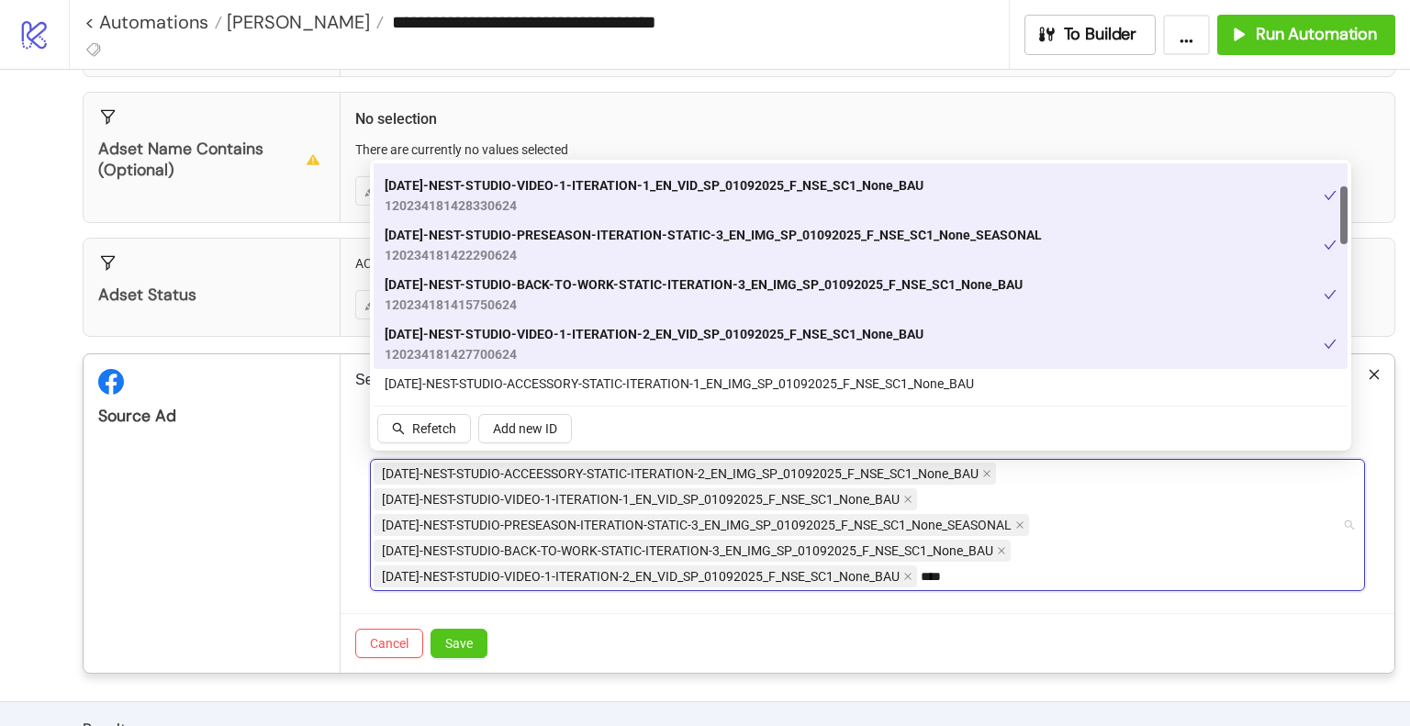
scroll to position [184, 0]
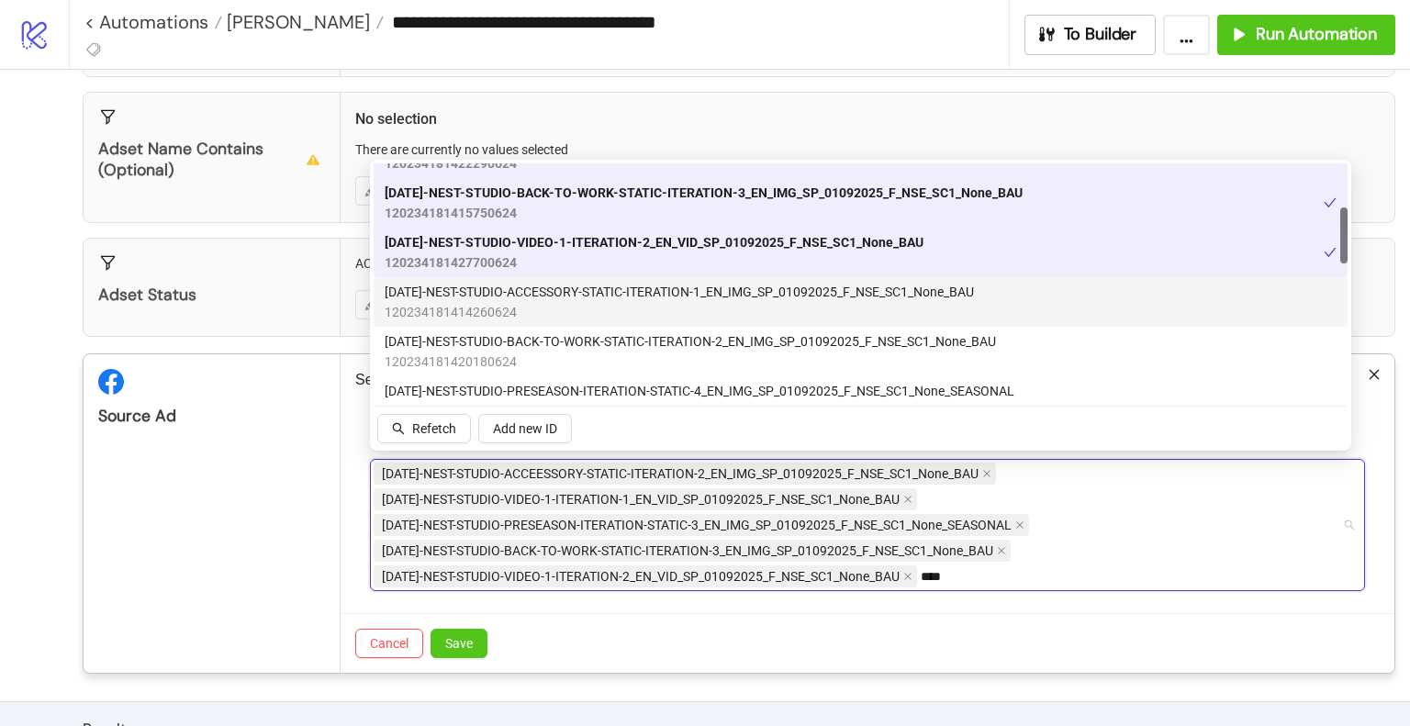
click at [558, 296] on span "[DATE]-NEST-STUDIO-ACCESSORY-STATIC-ITERATION-1_EN_IMG_SP_01092025_F_NSE_SC1_No…" at bounding box center [679, 292] width 589 height 20
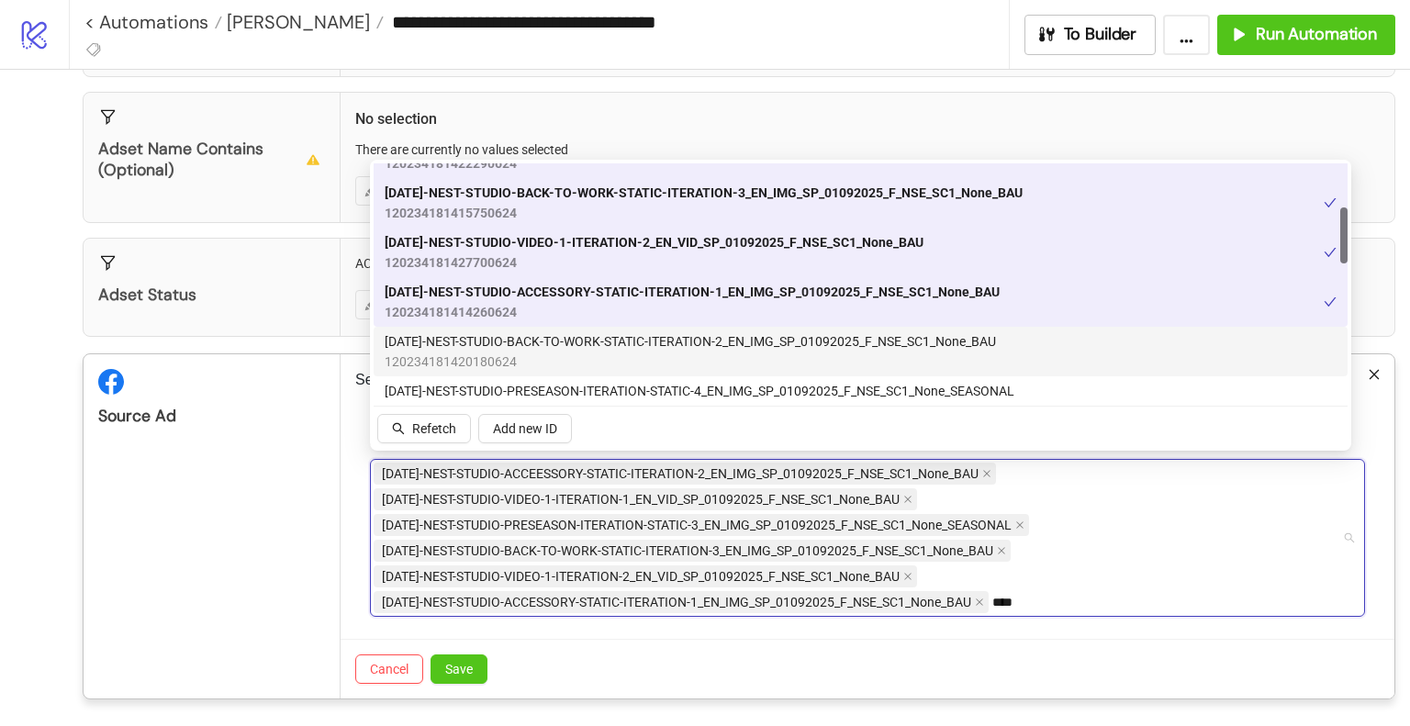
click at [554, 344] on span "[DATE]-NEST-STUDIO-BACK-TO-WORK-STATIC-ITERATION-2_EN_IMG_SP_01092025_F_NSE_SC1…" at bounding box center [690, 341] width 611 height 20
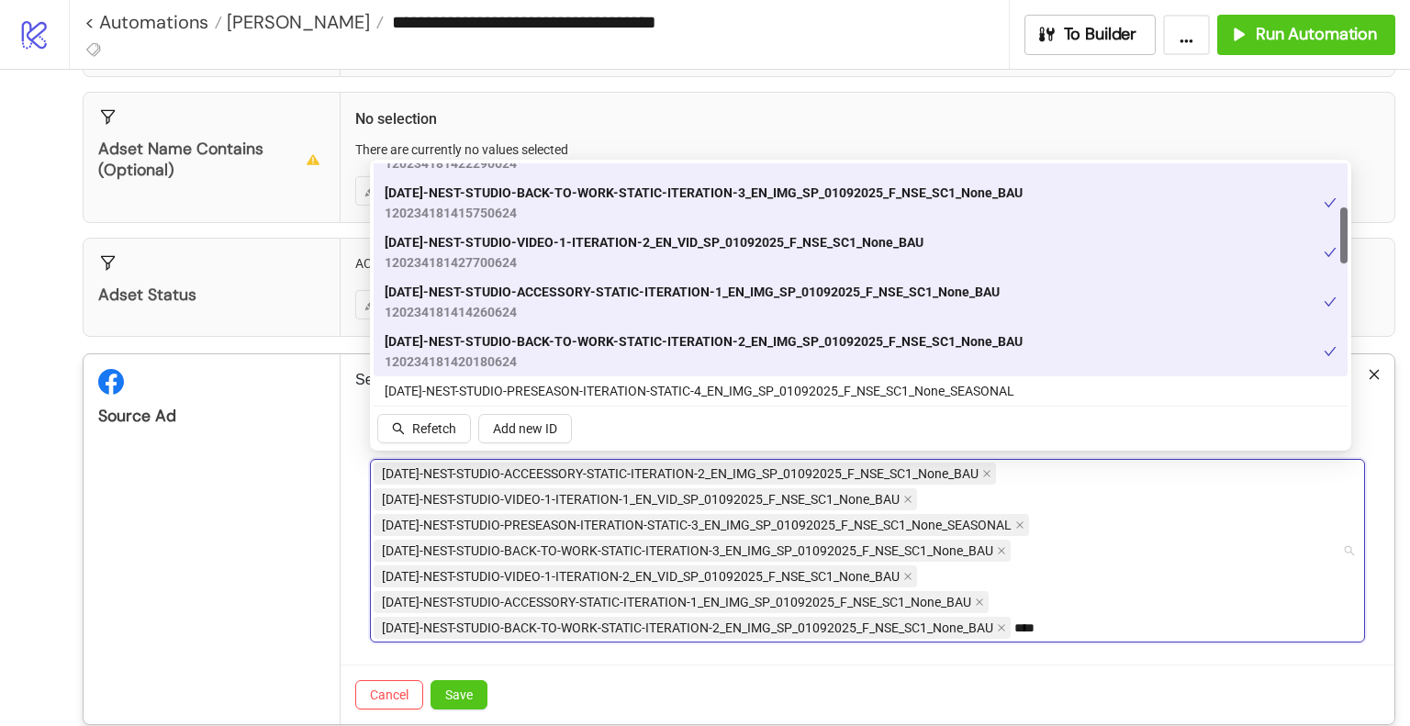
scroll to position [275, 0]
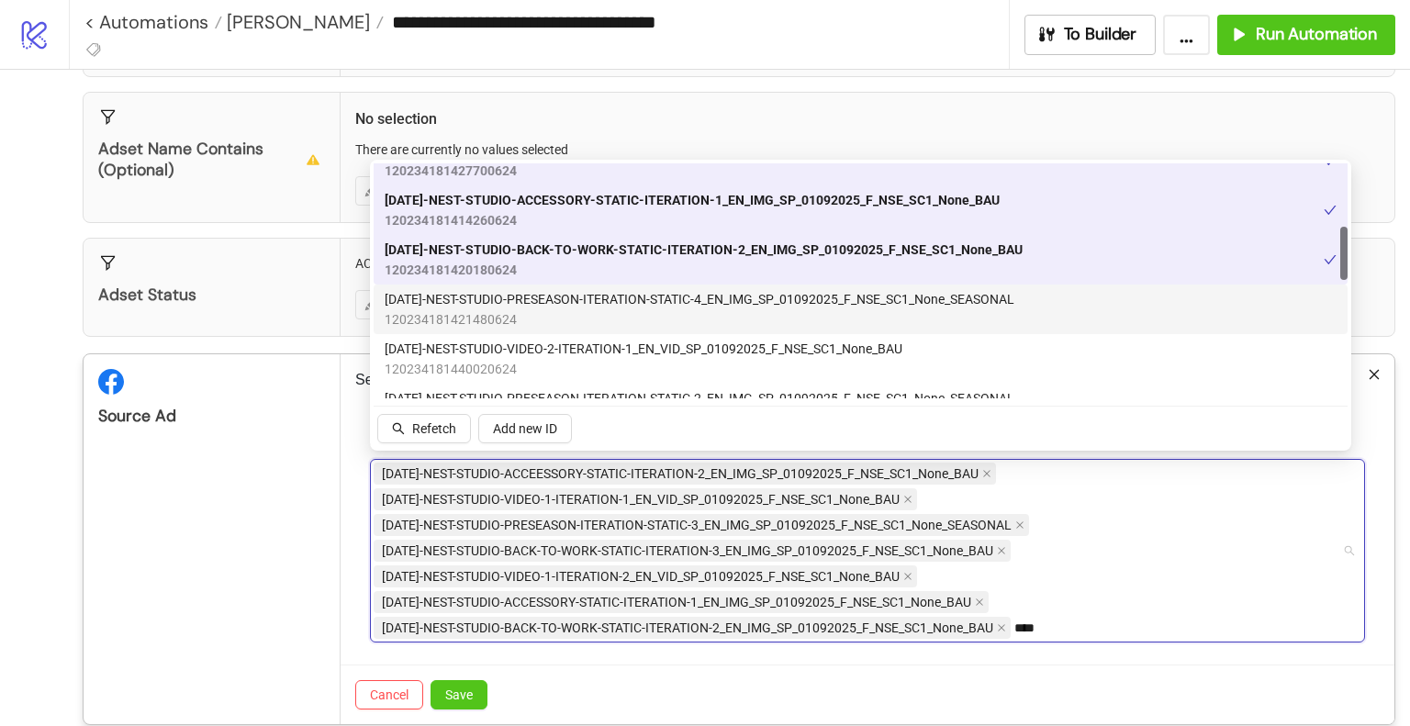
click at [586, 306] on span "[DATE]-NEST-STUDIO-PRESEASON-ITERATION-STATIC-4_EN_IMG_SP_01092025_F_NSE_SC1_No…" at bounding box center [700, 299] width 630 height 20
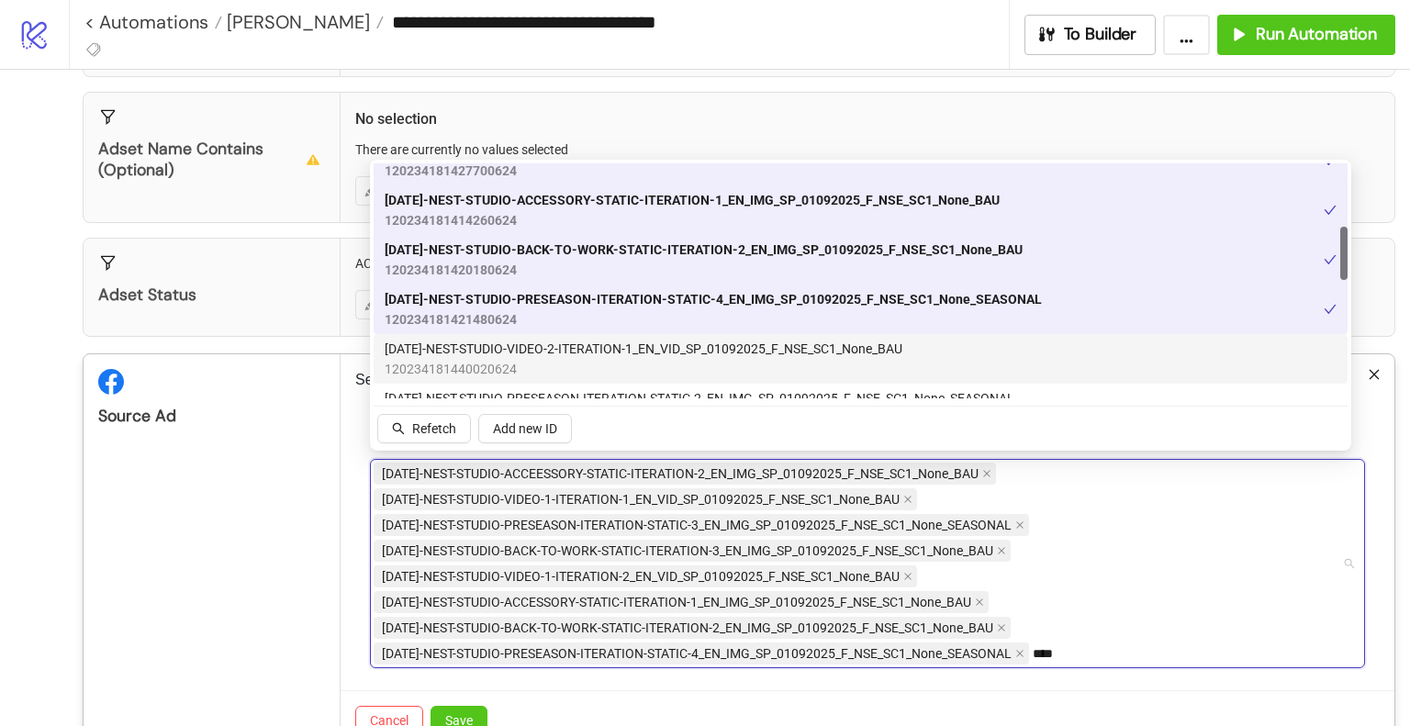
click at [585, 343] on span "[DATE]-NEST-STUDIO-VIDEO-2-ITERATION-1_EN_VID_SP_01092025_F_NSE_SC1_None_BAU" at bounding box center [644, 349] width 518 height 20
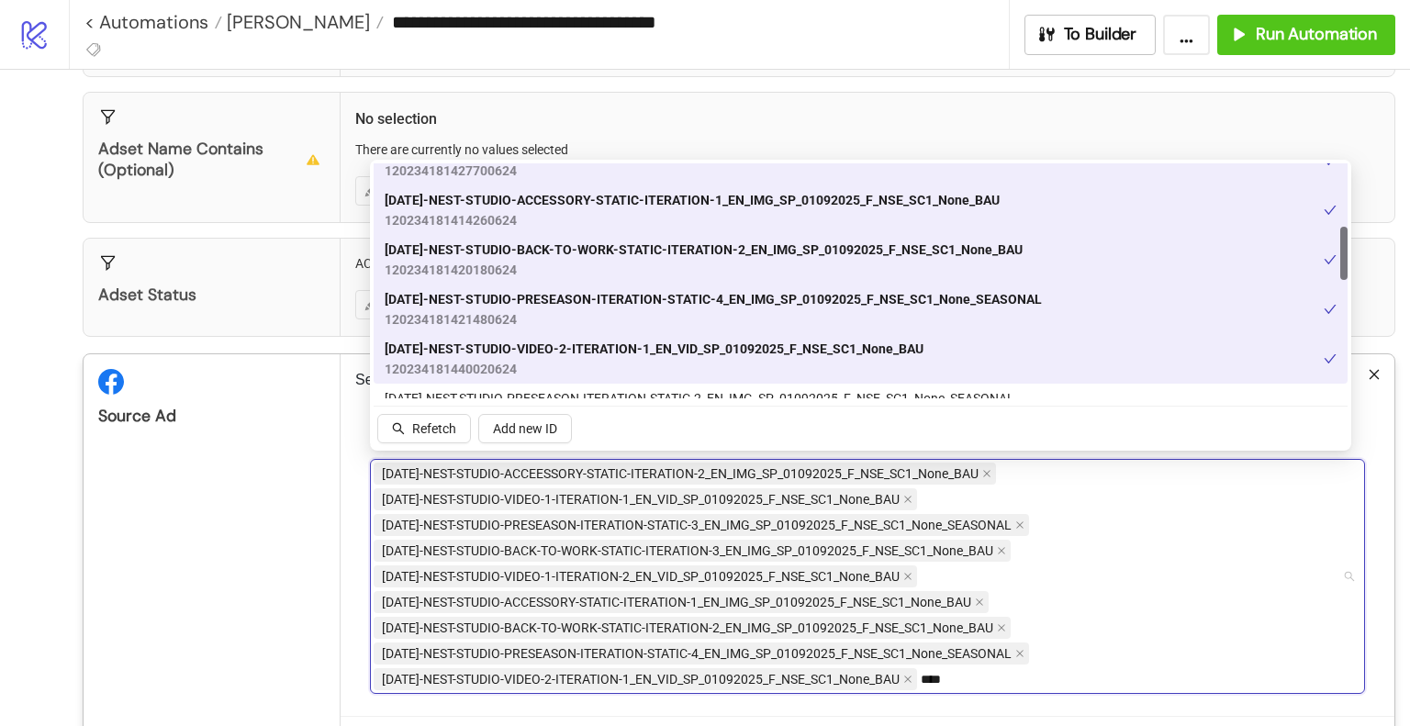
scroll to position [367, 0]
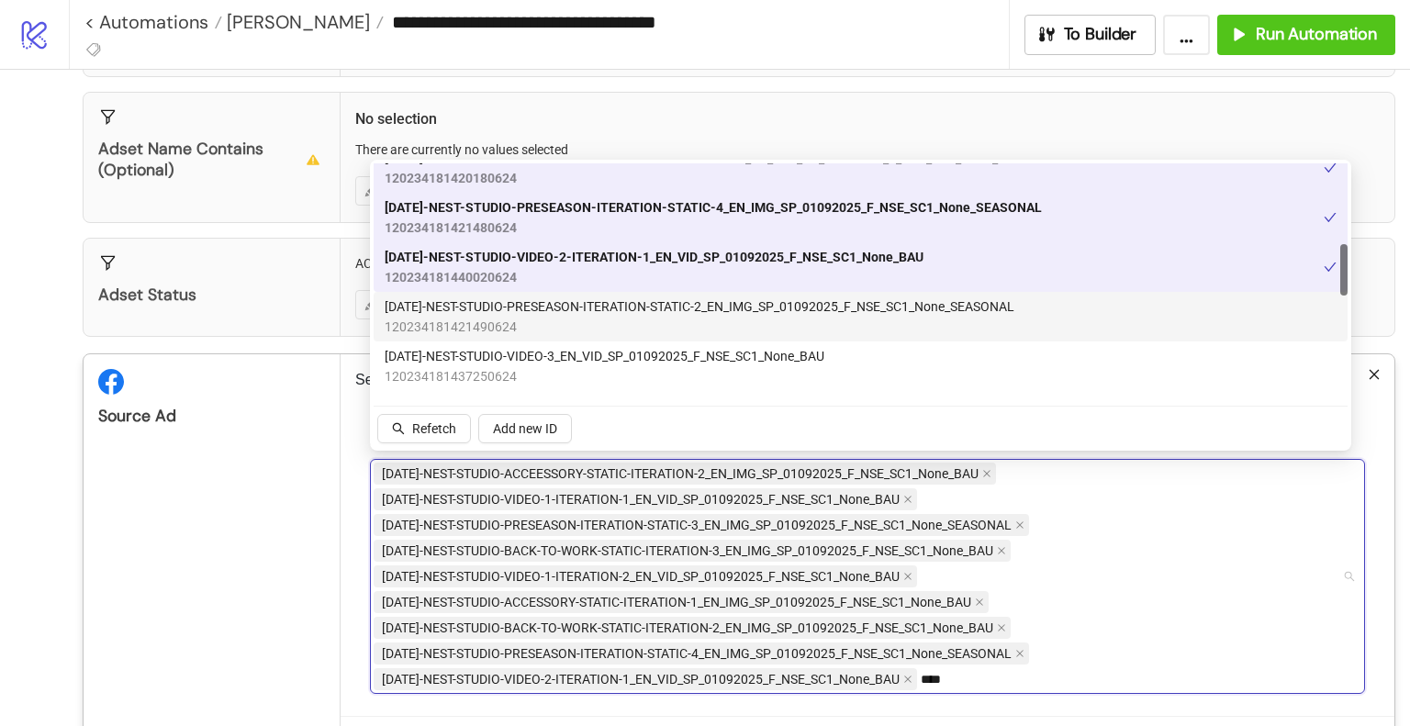
click at [598, 299] on span "[DATE]-NEST-STUDIO-PRESEASON-ITERATION-STATIC-2_EN_IMG_SP_01092025_F_NSE_SC1_No…" at bounding box center [700, 306] width 630 height 20
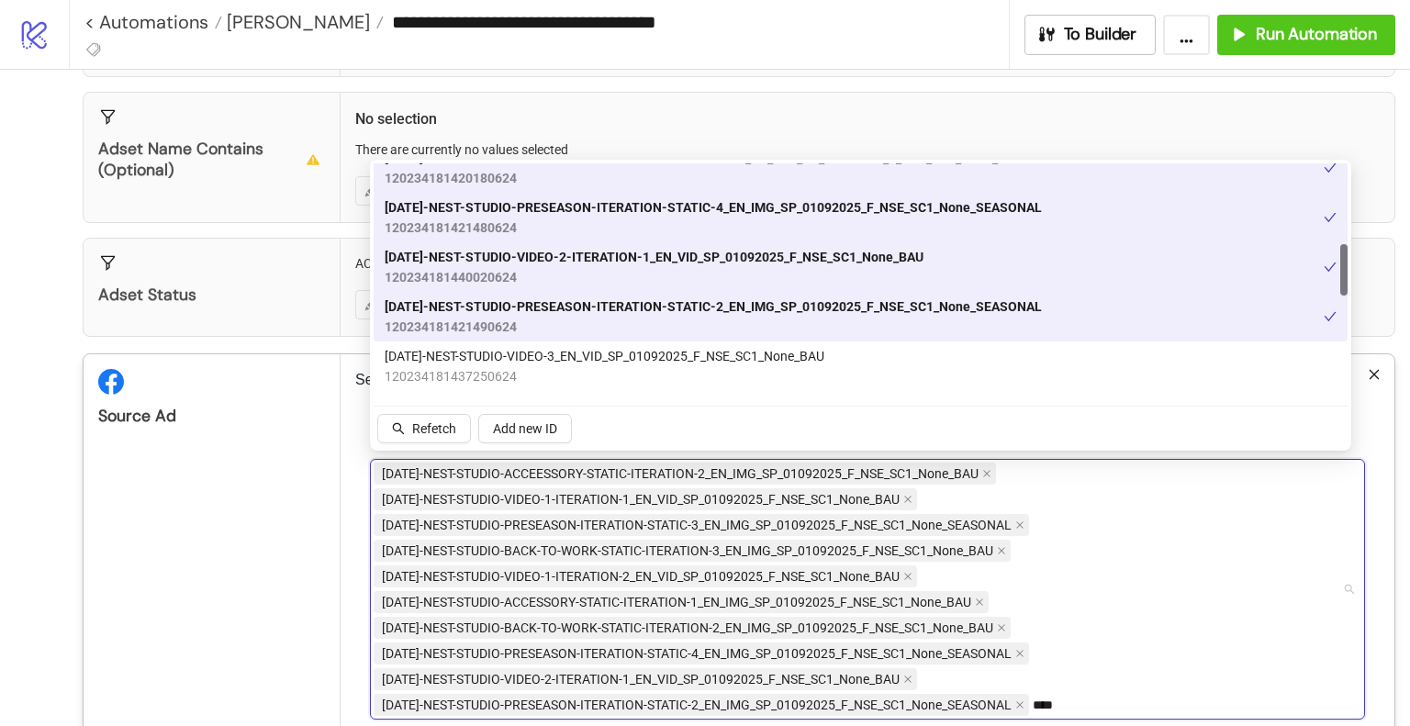
click at [602, 359] on span "[DATE]-NEST-STUDIO-VIDEO-3_EN_VID_SP_01092025_F_NSE_SC1_None_BAU" at bounding box center [605, 356] width 440 height 20
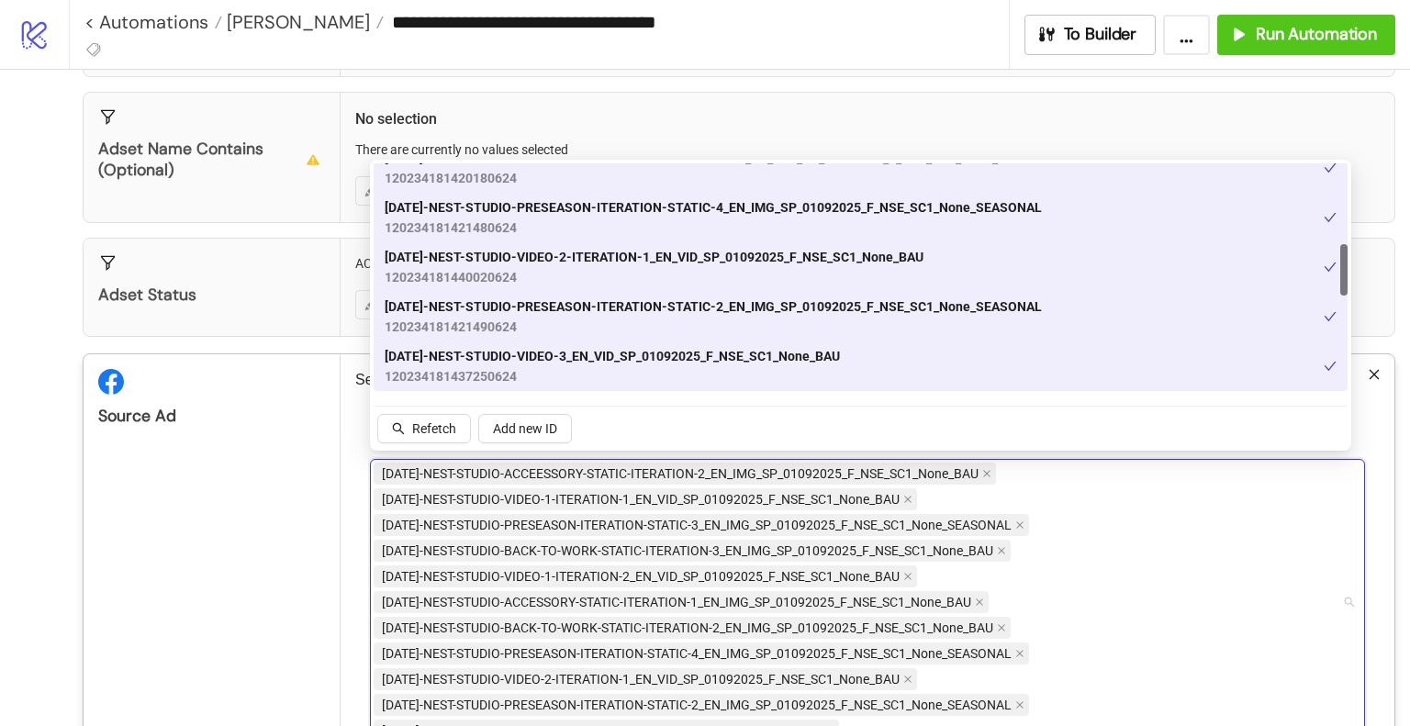
scroll to position [459, 0]
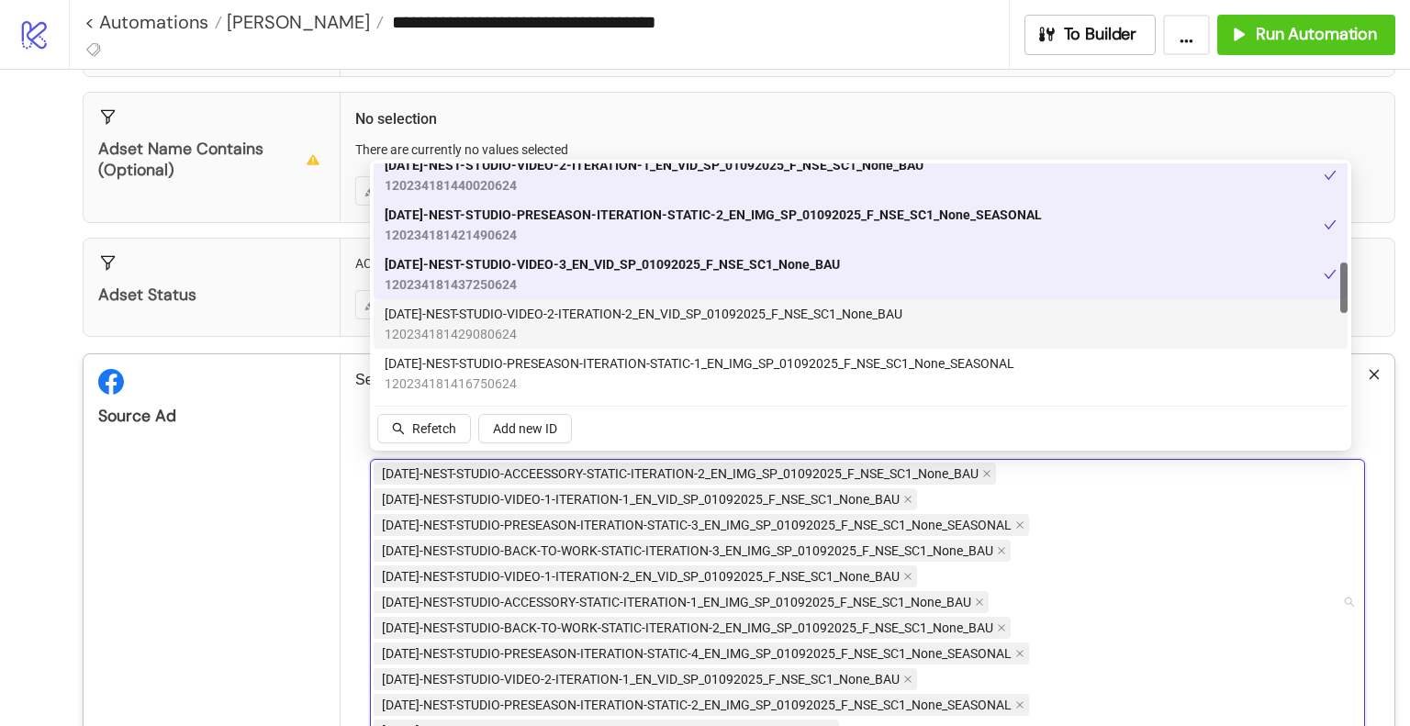
click at [635, 323] on span "[DATE]-NEST-STUDIO-VIDEO-2-ITERATION-2_EN_VID_SP_01092025_F_NSE_SC1_None_BAU" at bounding box center [644, 314] width 518 height 20
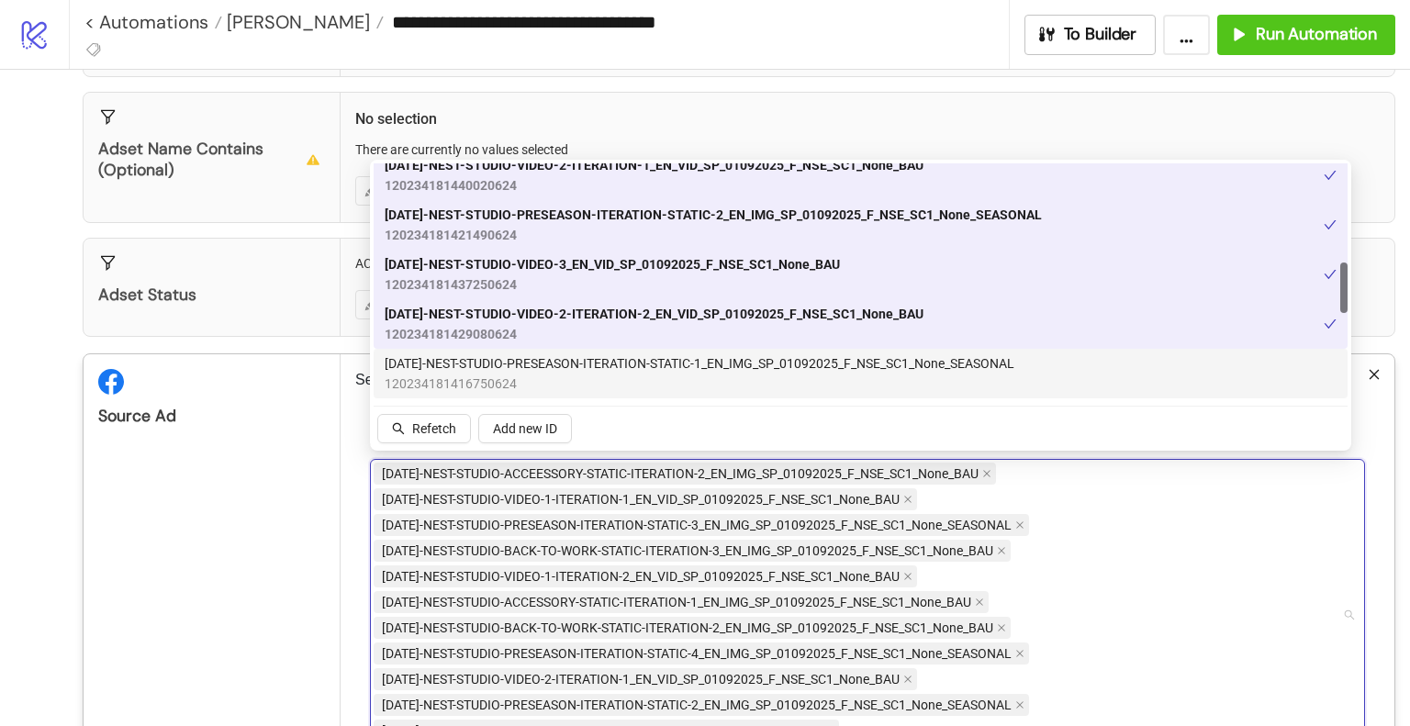
click at [632, 368] on span "[DATE]-NEST-STUDIO-PRESEASON-ITERATION-STATIC-1_EN_IMG_SP_01092025_F_NSE_SC1_No…" at bounding box center [700, 363] width 630 height 20
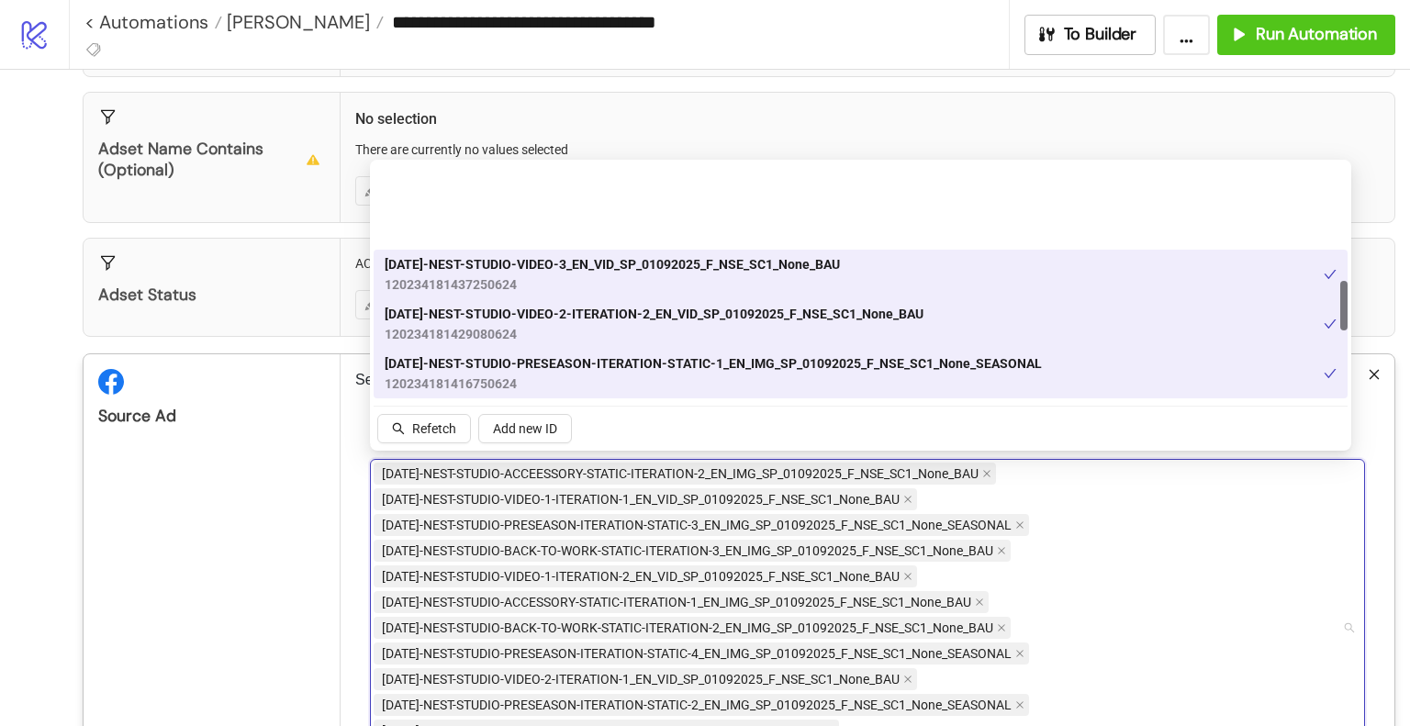
scroll to position [551, 0]
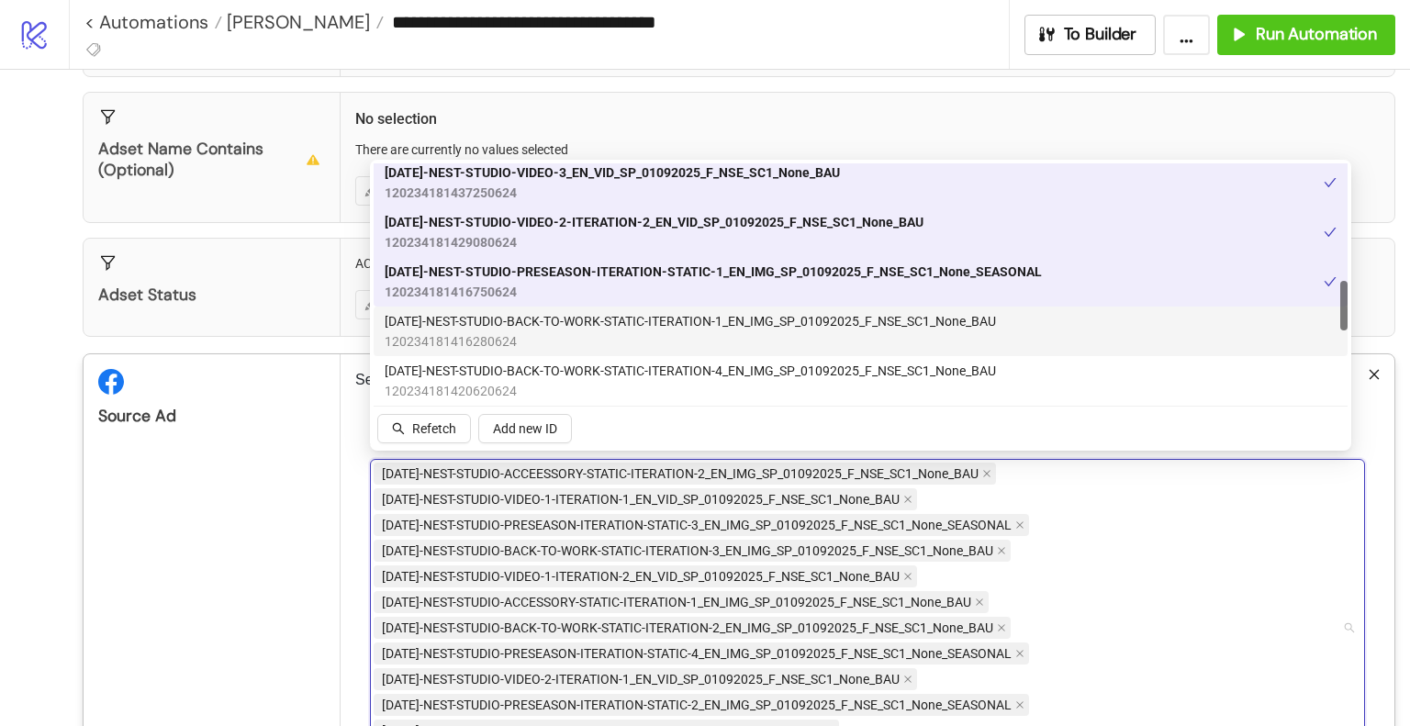
click at [610, 337] on span "120234181416280624" at bounding box center [690, 341] width 611 height 20
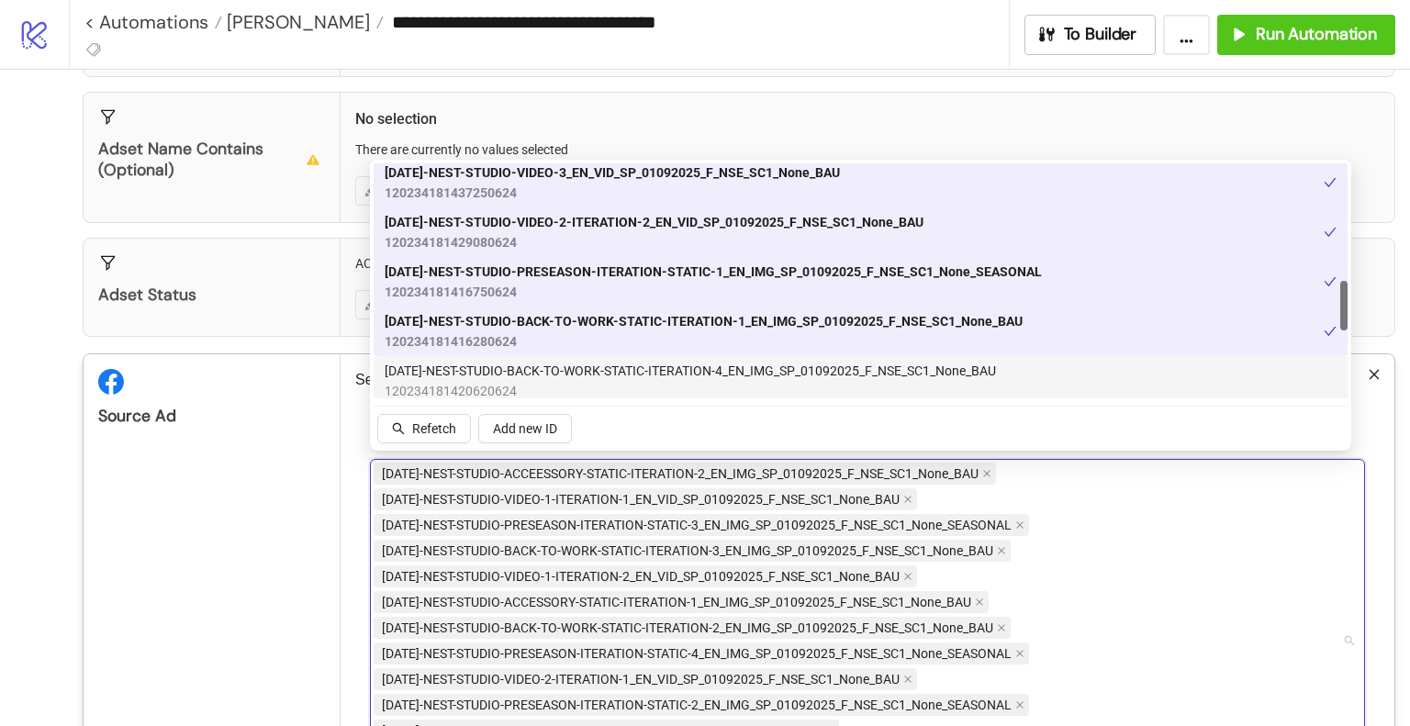
click at [621, 376] on span "[DATE]-NEST-STUDIO-BACK-TO-WORK-STATIC-ITERATION-4_EN_IMG_SP_01092025_F_NSE_SC1…" at bounding box center [690, 371] width 611 height 20
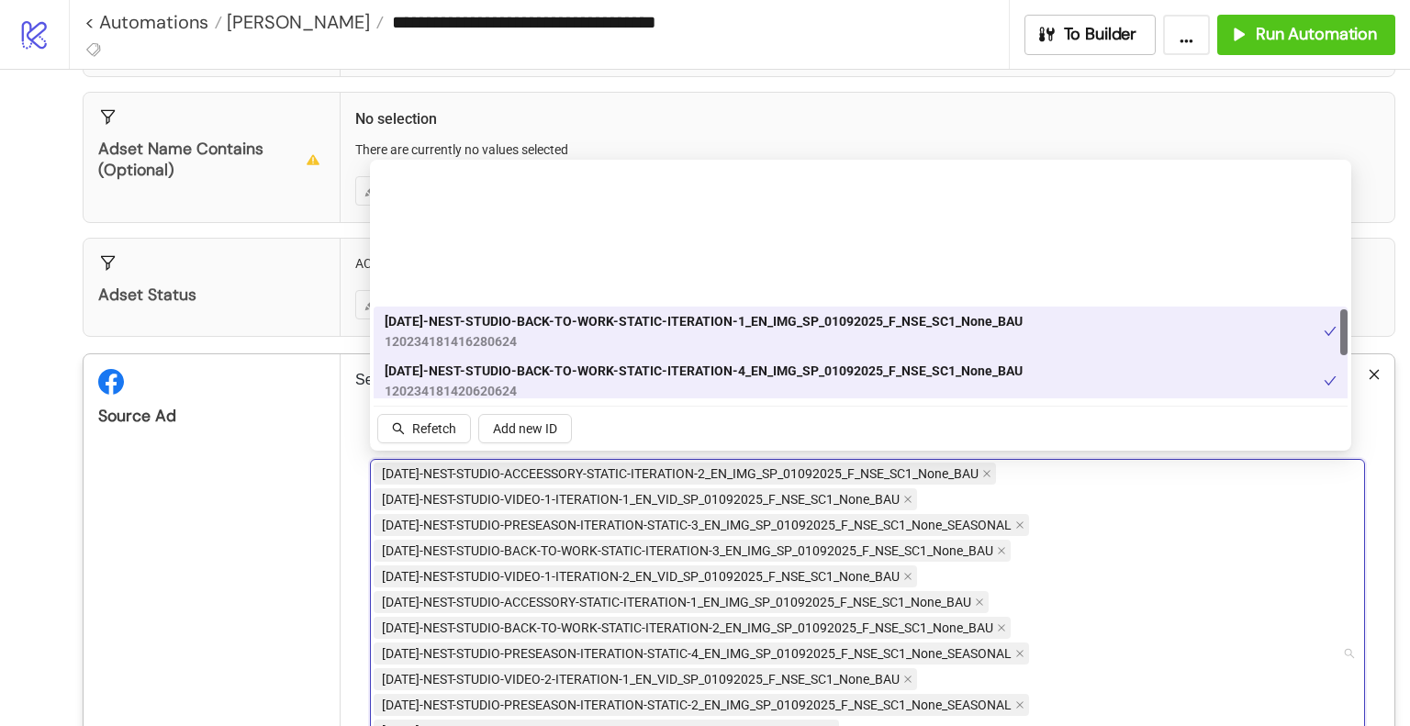
scroll to position [734, 0]
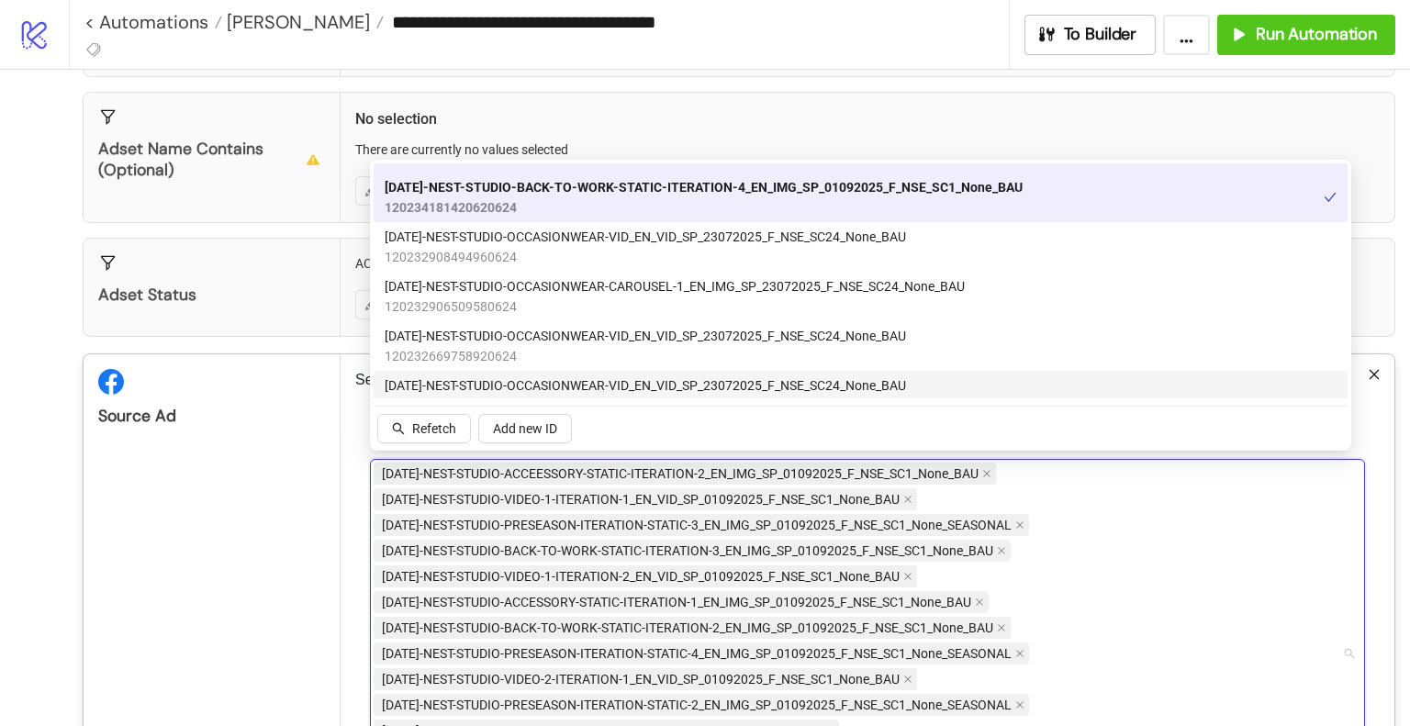
click at [1239, 546] on div "[DATE]-NEST-STUDIO-ACCEESSORY-STATIC-ITERATION-2_EN_IMG_SP_01092025_F_NSE_SC1_N…" at bounding box center [858, 654] width 968 height 386
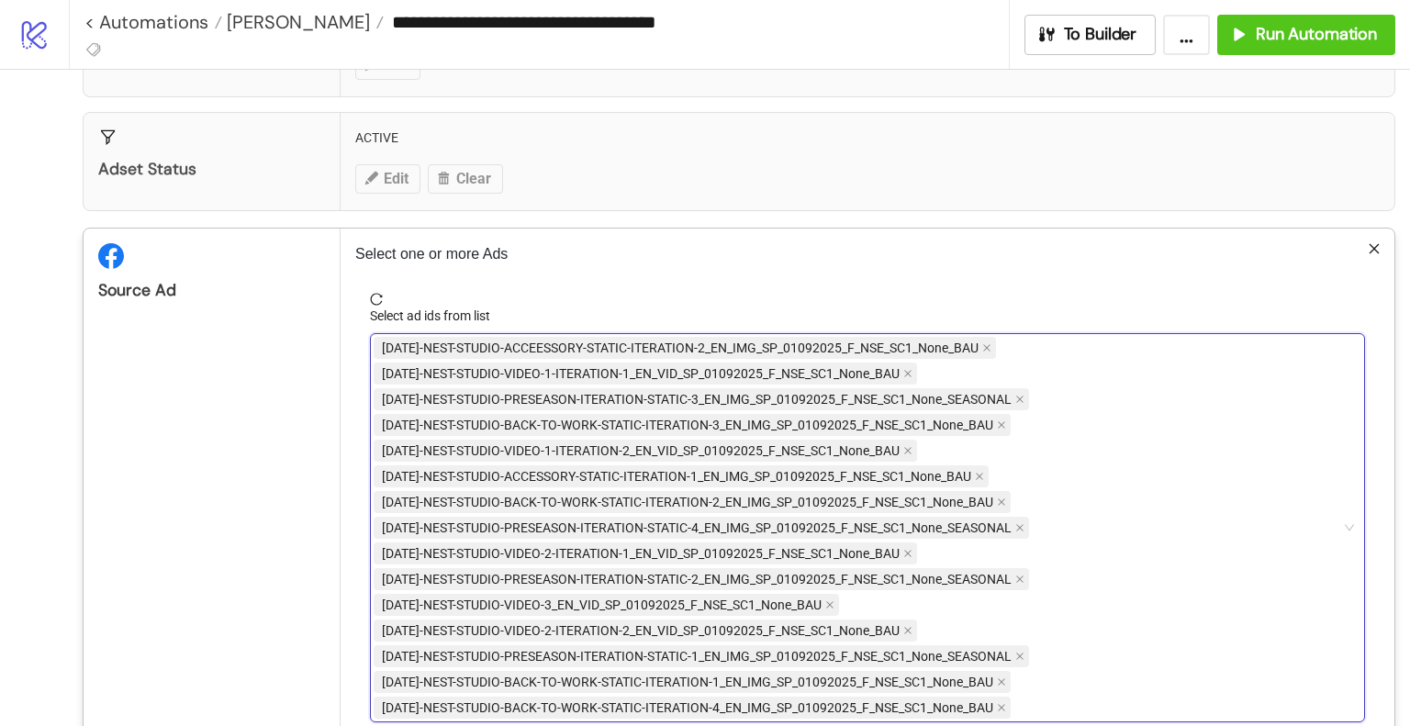
scroll to position [662, 0]
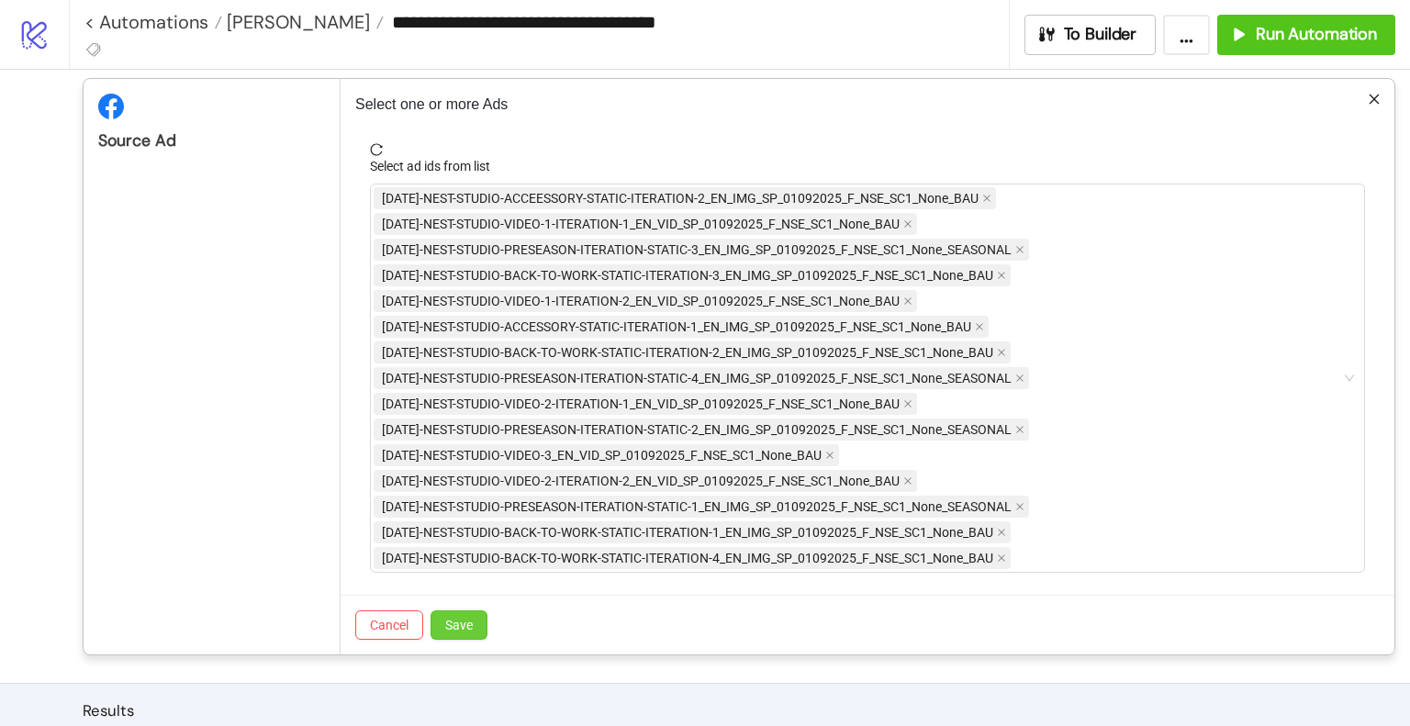
click at [482, 620] on button "Save" at bounding box center [459, 624] width 57 height 29
